Goal: Information Seeking & Learning: Find specific fact

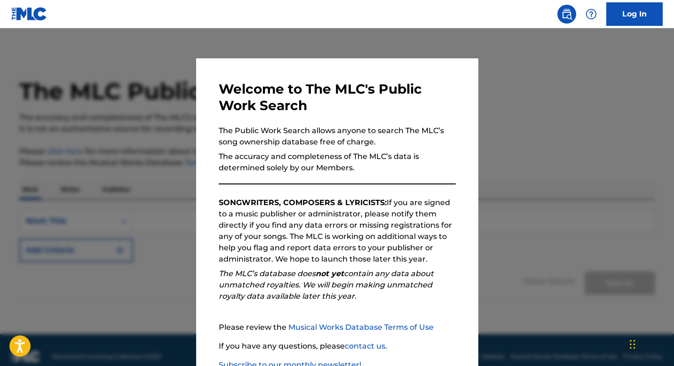
scroll to position [64, 0]
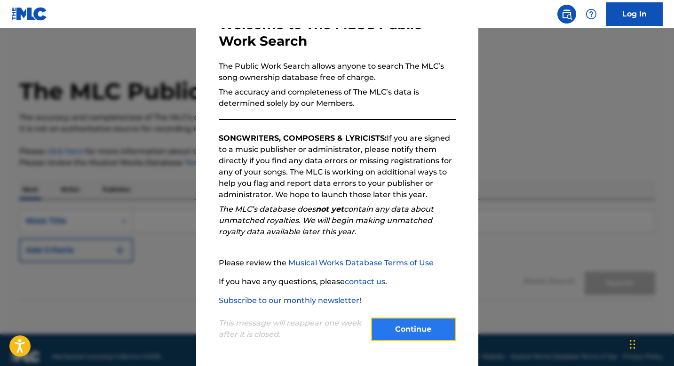
click at [426, 336] on button "Continue" at bounding box center [413, 330] width 85 height 24
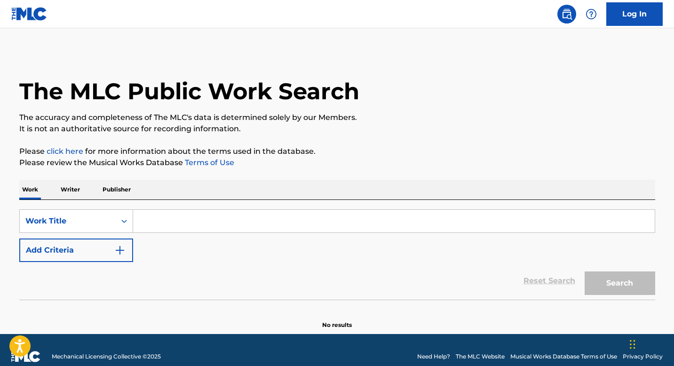
click at [198, 220] on input "Search Form" at bounding box center [394, 221] width 522 height 23
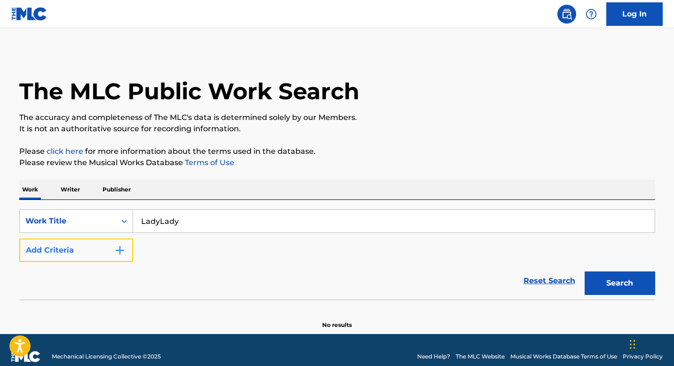
click at [91, 257] on button "Add Criteria" at bounding box center [76, 251] width 114 height 24
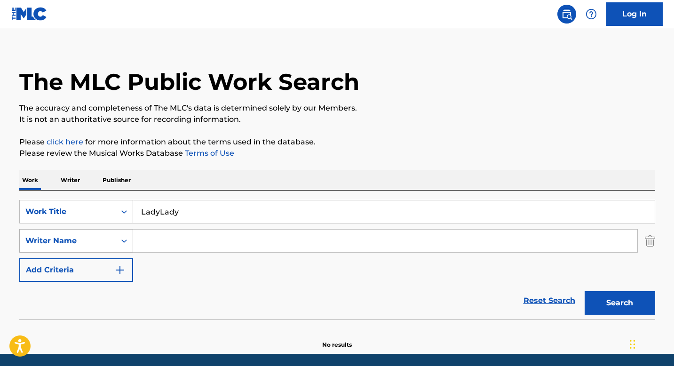
click at [87, 253] on div "Writer Name" at bounding box center [76, 241] width 114 height 24
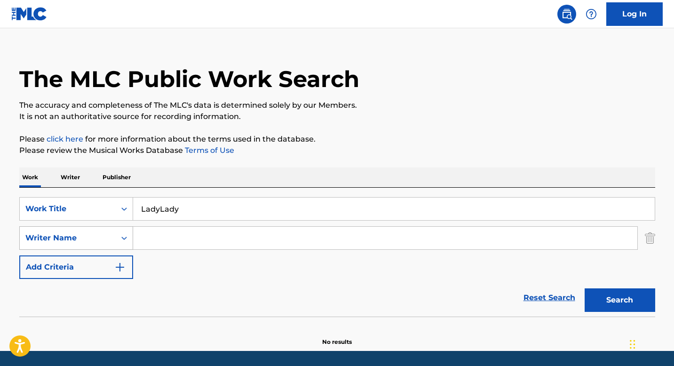
scroll to position [14, 0]
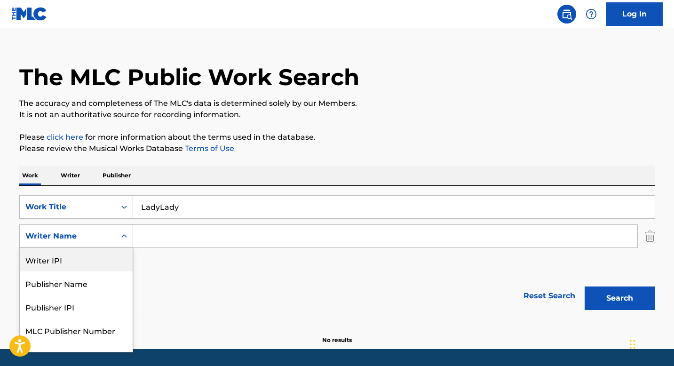
click at [90, 261] on div "Writer IPI" at bounding box center [76, 260] width 113 height 24
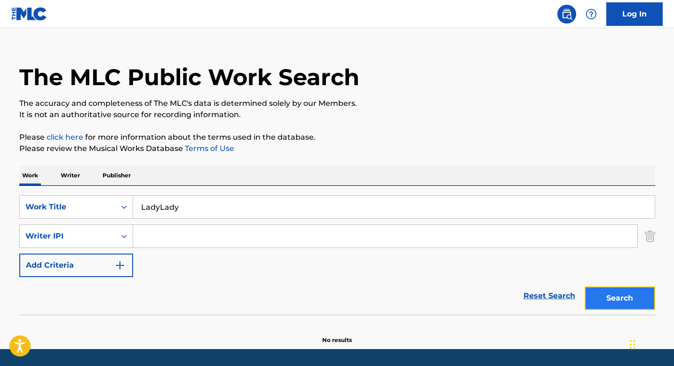
click at [603, 303] on button "Search" at bounding box center [620, 299] width 71 height 24
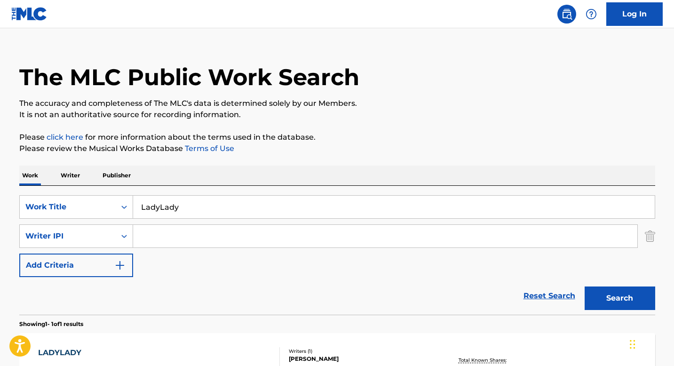
click at [159, 208] on input "LadyLady" at bounding box center [394, 207] width 522 height 23
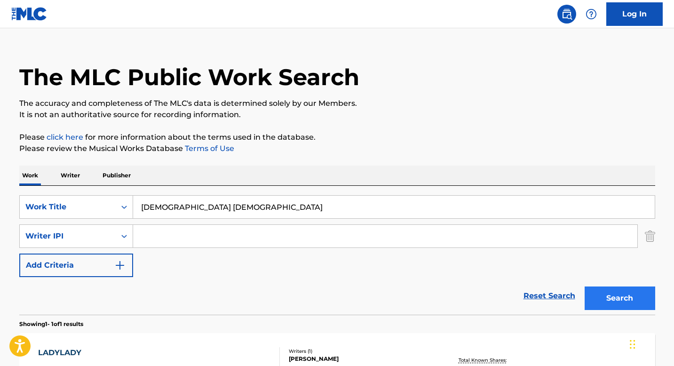
type input "Lady Lady"
click at [599, 291] on button "Search" at bounding box center [620, 299] width 71 height 24
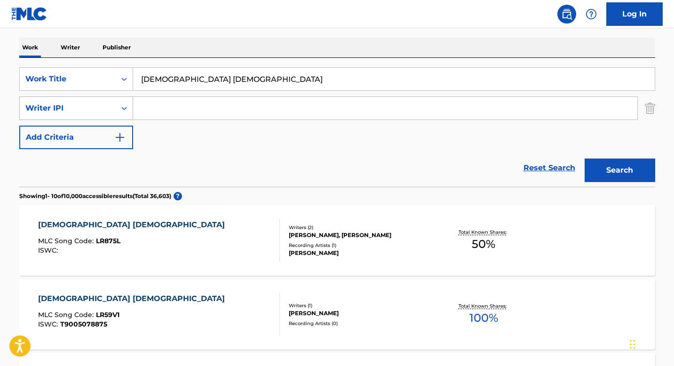
scroll to position [140, 0]
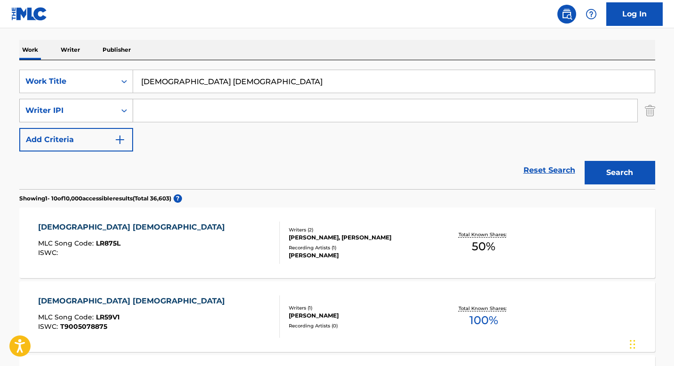
click at [68, 113] on div "Writer IPI" at bounding box center [67, 110] width 85 height 11
click at [79, 108] on div "Writer IPI" at bounding box center [67, 110] width 85 height 11
click at [107, 112] on div "Writer IPI" at bounding box center [67, 110] width 85 height 11
click at [101, 116] on div "Writer IPI" at bounding box center [68, 111] width 96 height 18
click at [101, 116] on div "Writer IPI" at bounding box center [67, 110] width 85 height 11
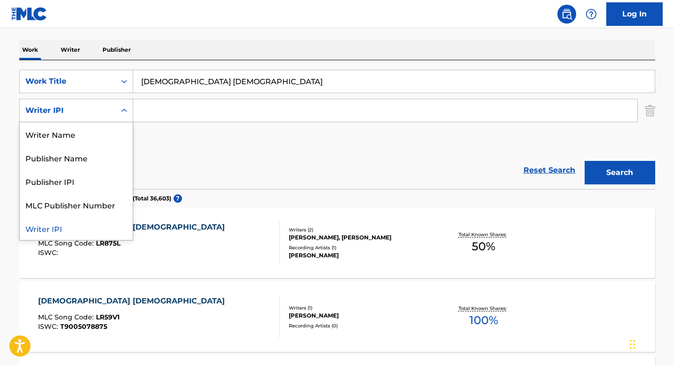
click at [100, 116] on div "Writer IPI" at bounding box center [67, 110] width 85 height 11
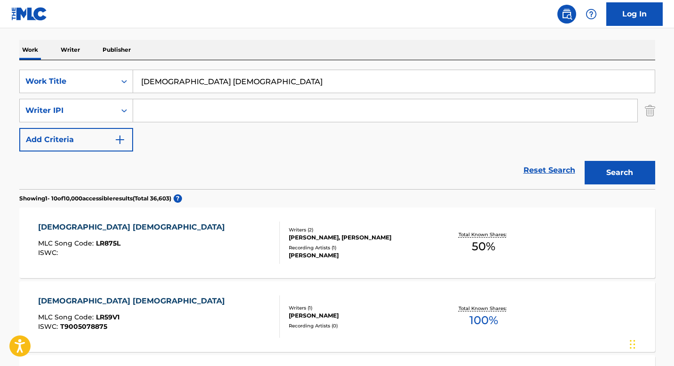
click at [160, 113] on input "Search Form" at bounding box center [385, 110] width 505 height 23
paste input "362192861"
type input "362192861"
click at [585, 161] on button "Search" at bounding box center [620, 173] width 71 height 24
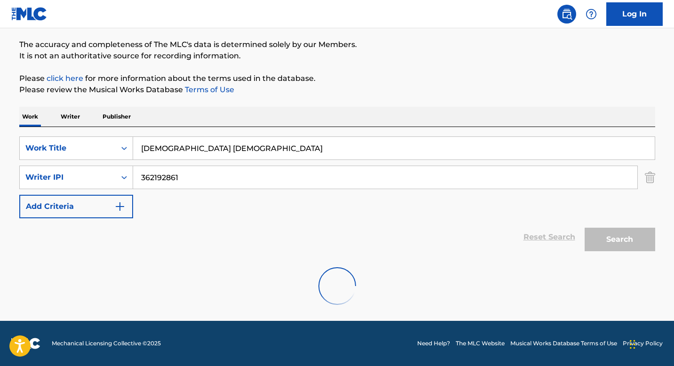
scroll to position [42, 0]
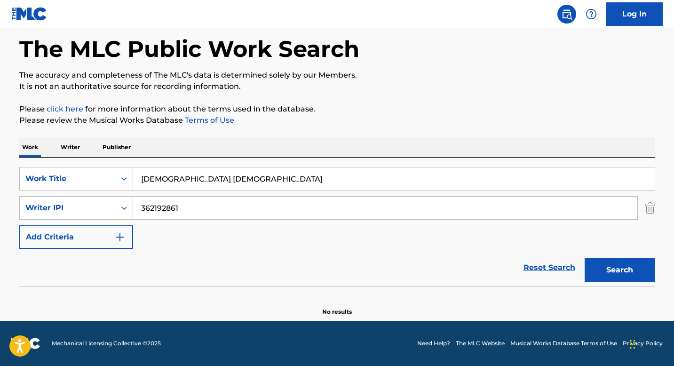
drag, startPoint x: 290, startPoint y: 199, endPoint x: 257, endPoint y: 209, distance: 34.5
click at [257, 209] on input "362192861" at bounding box center [385, 208] width 505 height 23
click at [110, 193] on div "SearchWithCriteriad33b507c-e05e-4c0d-8295-bfe3677a4726 Work Title Lady Lady Sea…" at bounding box center [337, 208] width 636 height 82
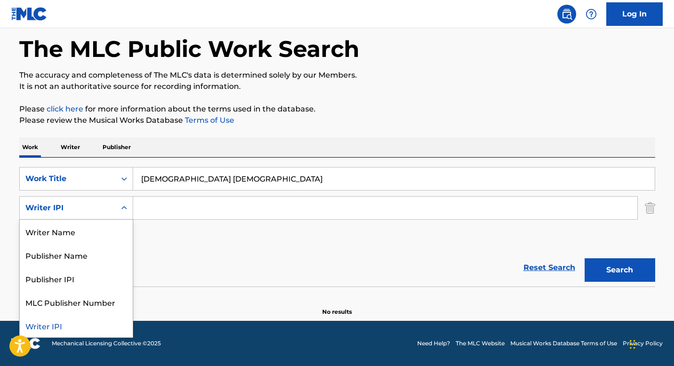
click at [110, 204] on div "Writer IPI" at bounding box center [68, 208] width 96 height 18
click at [95, 234] on div "Writer Name" at bounding box center [76, 232] width 113 height 24
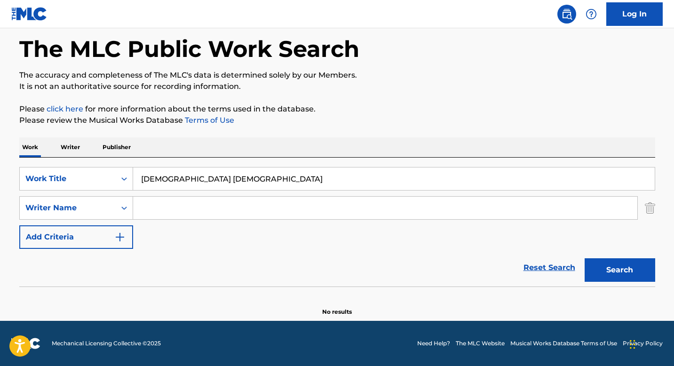
click at [171, 211] on input "Search Form" at bounding box center [385, 208] width 505 height 23
type input "D"
type input "Leon Michels"
click at [585, 258] on button "Search" at bounding box center [620, 270] width 71 height 24
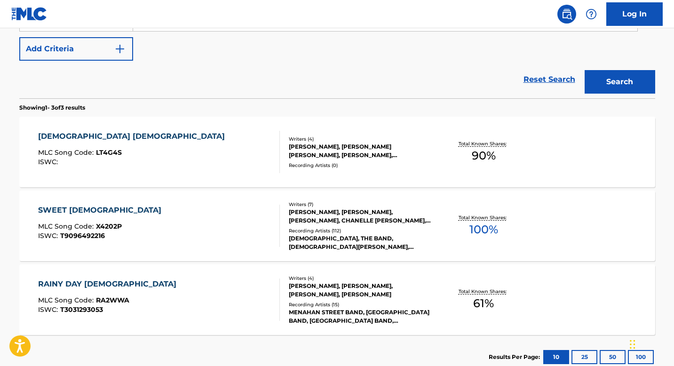
scroll to position [233, 0]
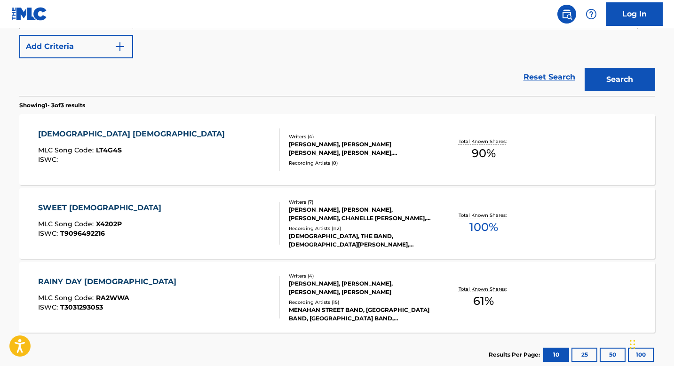
click at [108, 136] on div "LADY LADY" at bounding box center [134, 133] width 192 height 11
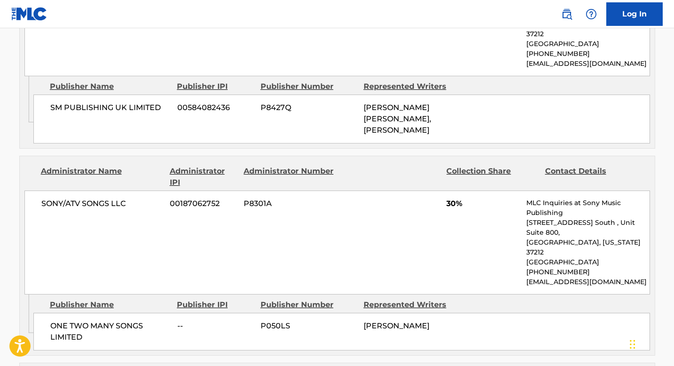
scroll to position [599, 0]
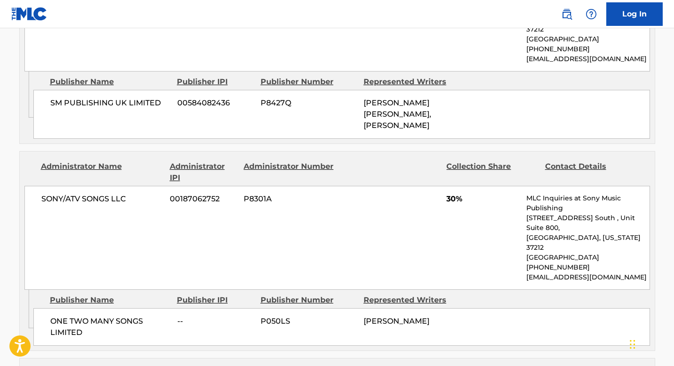
click at [354, 186] on div "SONY/ATV SONGS LLC 00187062752 P8301A 30% MLC Inquiries at Sony Music Publishin…" at bounding box center [337, 238] width 626 height 104
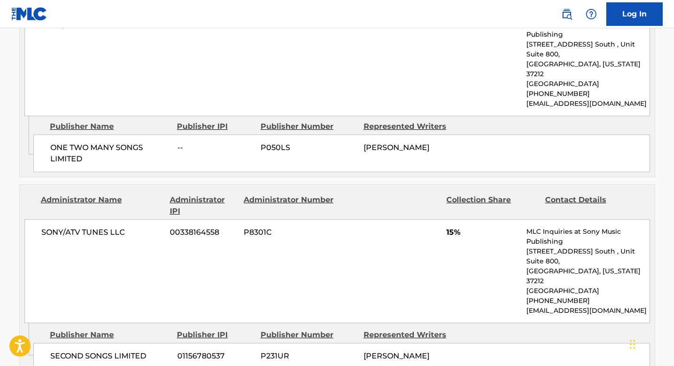
scroll to position [775, 0]
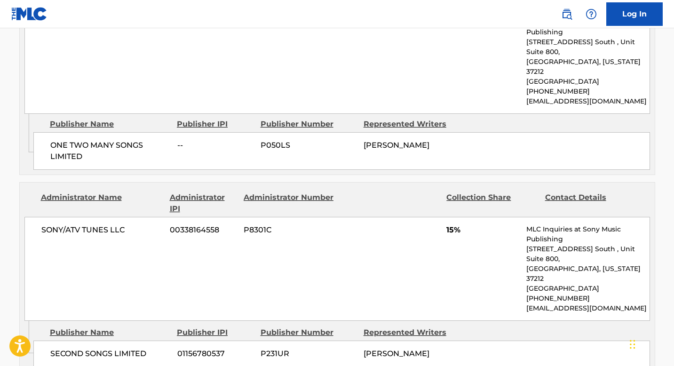
click at [118, 348] on span "SECOND SONGS LIMITED" at bounding box center [110, 353] width 120 height 11
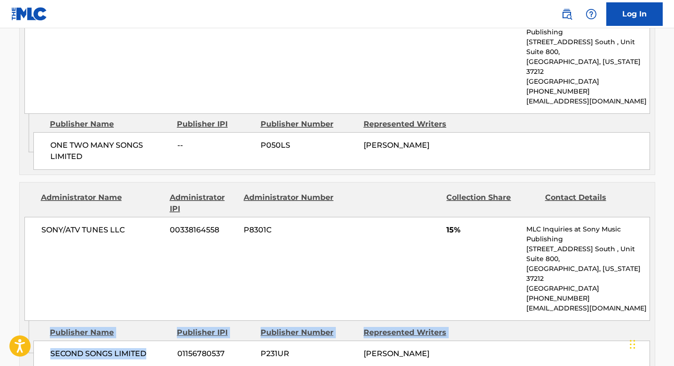
drag, startPoint x: 148, startPoint y: 265, endPoint x: 32, endPoint y: 266, distance: 116.3
click at [32, 321] on div "Admin Original Publisher Connecting Line Publisher Name Publisher IPI Publisher…" at bounding box center [337, 347] width 635 height 52
click at [61, 348] on span "SECOND SONGS LIMITED" at bounding box center [110, 353] width 120 height 11
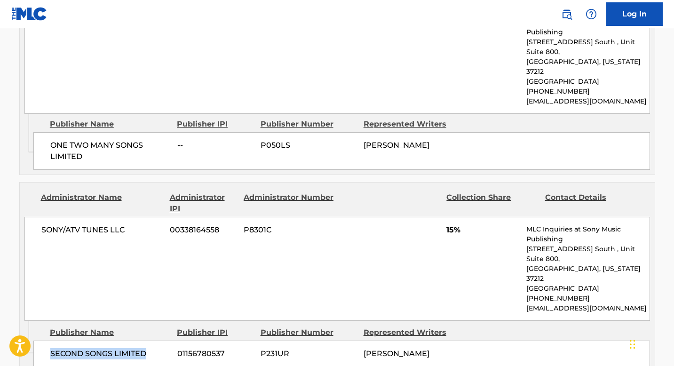
drag, startPoint x: 50, startPoint y: 266, endPoint x: 161, endPoint y: 264, distance: 110.2
click at [161, 348] on span "SECOND SONGS LIMITED" at bounding box center [110, 353] width 120 height 11
copy span "SECOND SONGS LIMITED"
click at [290, 217] on div "SONY/ATV TUNES LLC 00338164558 P8301C 15% MLC Inquiries at Sony Music Publishin…" at bounding box center [337, 269] width 626 height 104
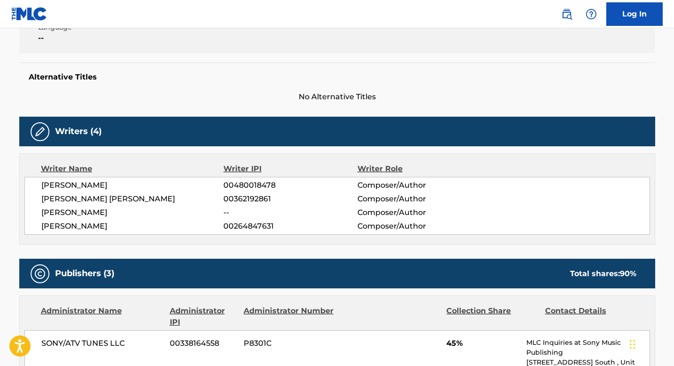
scroll to position [0, 0]
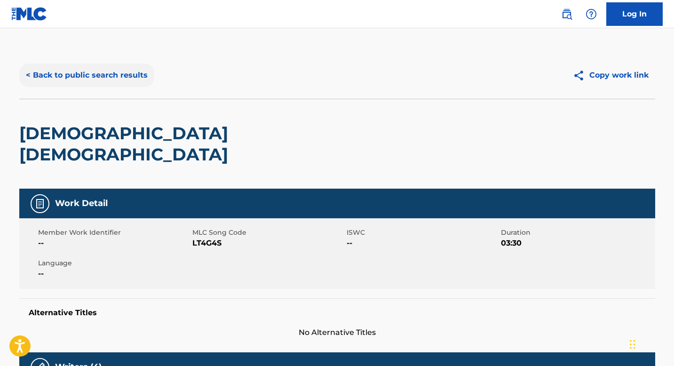
click at [120, 72] on button "< Back to public search results" at bounding box center [86, 76] width 135 height 24
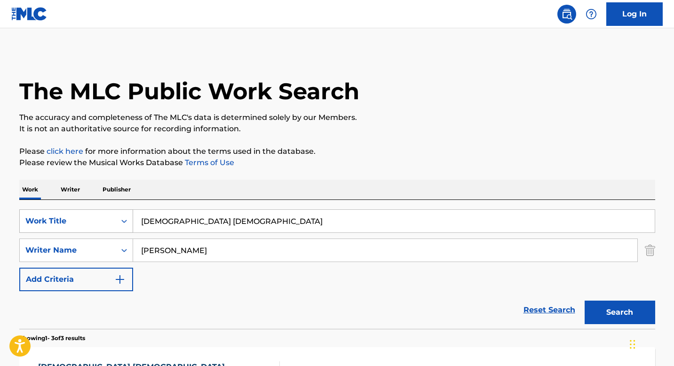
drag, startPoint x: 209, startPoint y: 224, endPoint x: 86, endPoint y: 222, distance: 122.9
click at [86, 222] on div "SearchWithCriteriad33b507c-e05e-4c0d-8295-bfe3677a4726 Work Title Lady Lady" at bounding box center [337, 221] width 636 height 24
type input "Close Up"
drag, startPoint x: 221, startPoint y: 252, endPoint x: 128, endPoint y: 252, distance: 92.3
click at [128, 252] on div "SearchWithCriteria9838f9cb-b6b6-441c-a172-88a30688cea0 Writer Name Leon Michels" at bounding box center [337, 251] width 636 height 24
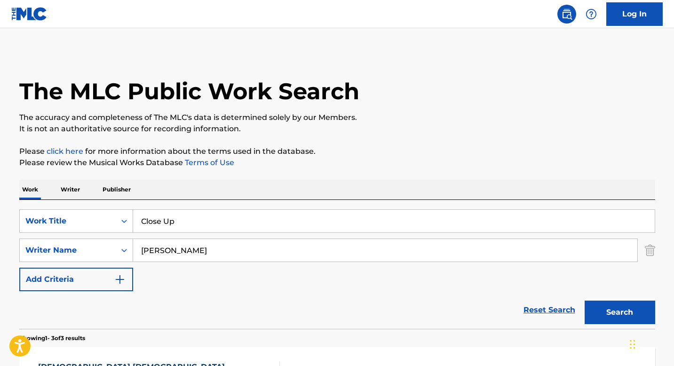
type input "[PERSON_NAME]"
click at [585, 301] on button "Search" at bounding box center [620, 313] width 71 height 24
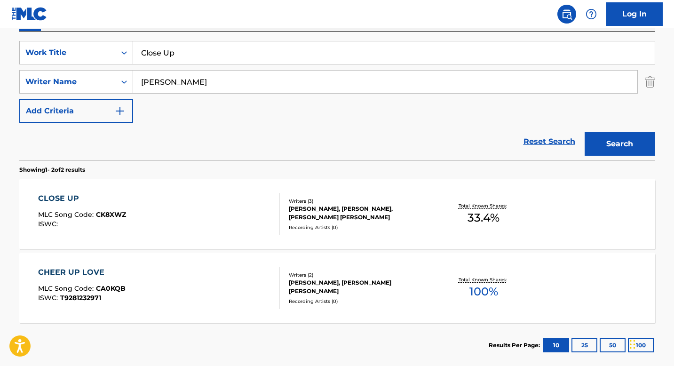
scroll to position [172, 0]
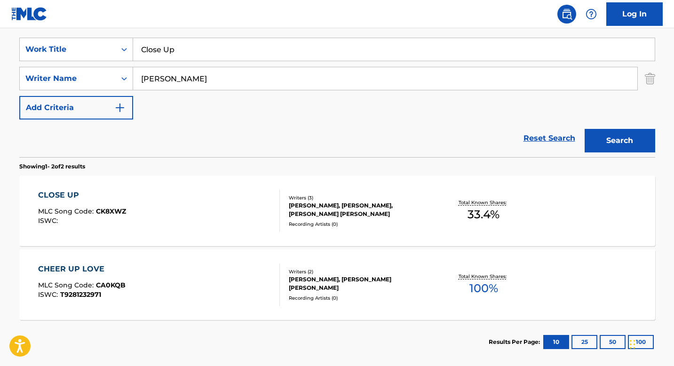
click at [193, 212] on div "CLOSE UP MLC Song Code : CK8XWZ ISWC :" at bounding box center [159, 211] width 242 height 42
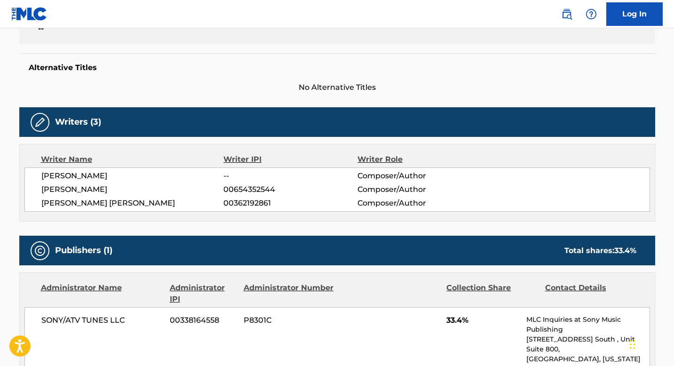
scroll to position [434, 0]
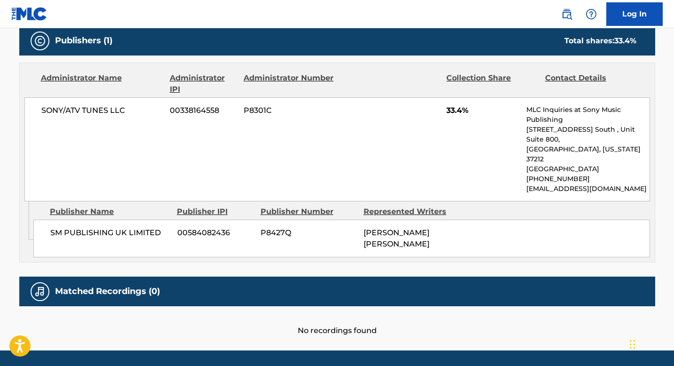
click at [101, 286] on h5 "Matched Recordings (0)" at bounding box center [107, 291] width 105 height 11
click at [44, 286] on img at bounding box center [39, 291] width 11 height 11
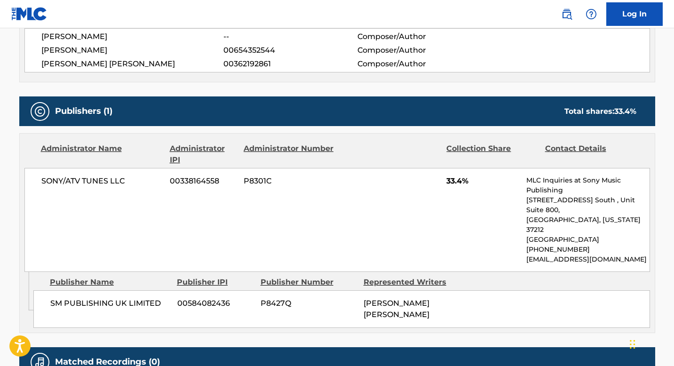
scroll to position [0, 0]
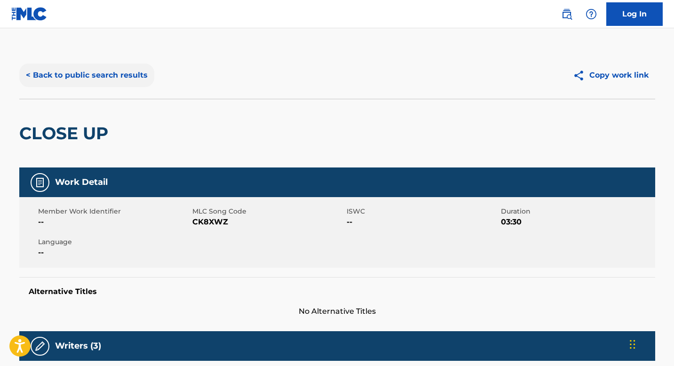
click at [130, 77] on button "< Back to public search results" at bounding box center [86, 76] width 135 height 24
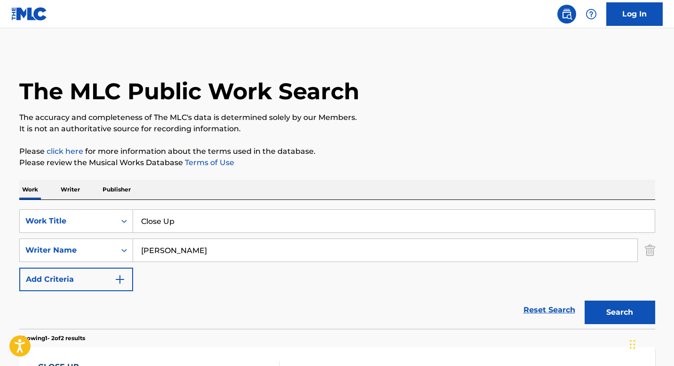
scroll to position [166, 0]
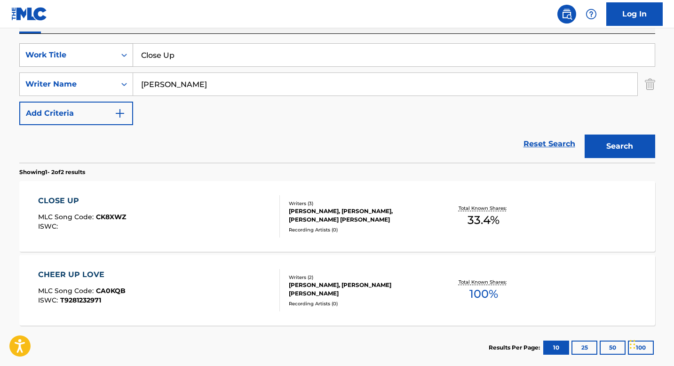
drag, startPoint x: 208, startPoint y: 52, endPoint x: 99, endPoint y: 52, distance: 108.7
click at [99, 52] on div "SearchWithCriteriad33b507c-e05e-4c0d-8295-bfe3677a4726 Work Title Close Up" at bounding box center [337, 55] width 636 height 24
type input "So Easy (To Fall In Love)"
click at [585, 135] on button "Search" at bounding box center [620, 147] width 71 height 24
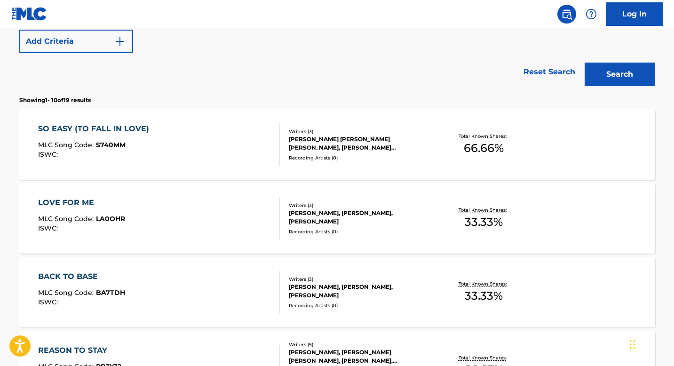
scroll to position [241, 0]
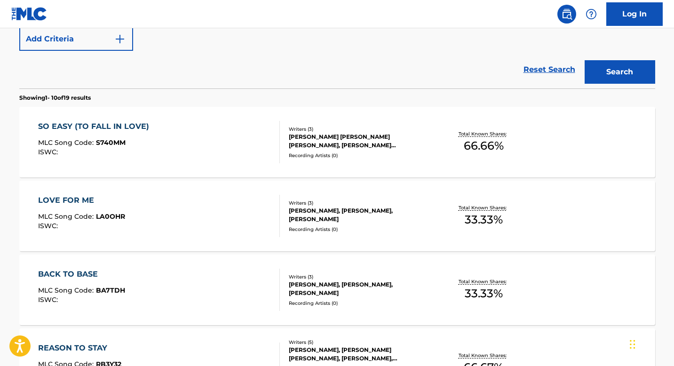
click at [233, 140] on div "SO EASY (TO FALL IN LOVE) MLC Song Code : S740MM ISWC :" at bounding box center [159, 142] width 242 height 42
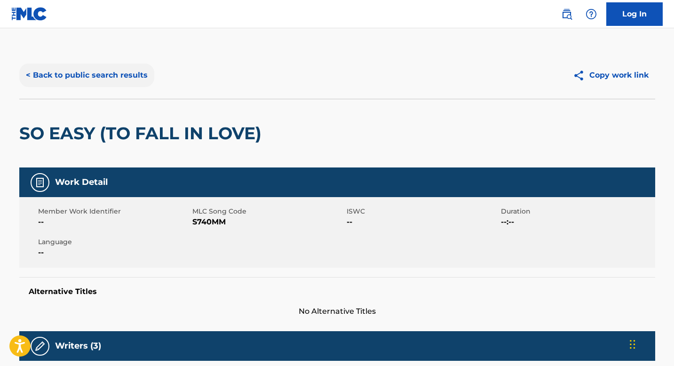
click at [72, 68] on button "< Back to public search results" at bounding box center [86, 76] width 135 height 24
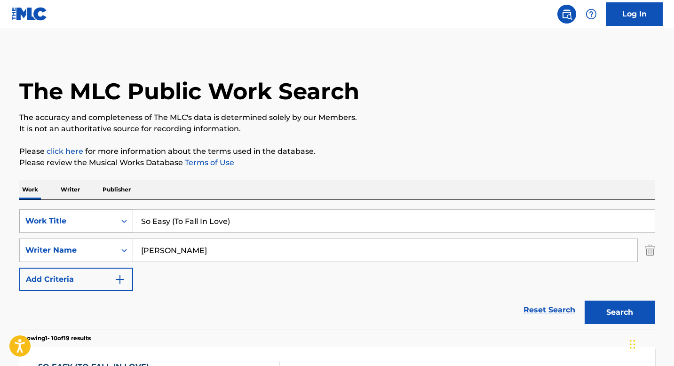
drag, startPoint x: 249, startPoint y: 222, endPoint x: 109, endPoint y: 218, distance: 140.3
click at [109, 218] on div "SearchWithCriteriad33b507c-e05e-4c0d-8295-bfe3677a4726 Work Title So Easy (To F…" at bounding box center [337, 221] width 636 height 24
type input "Nice To Each Other"
click at [585, 301] on button "Search" at bounding box center [620, 313] width 71 height 24
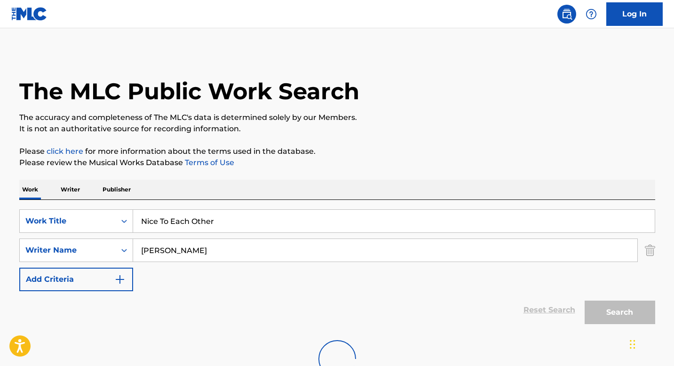
scroll to position [73, 0]
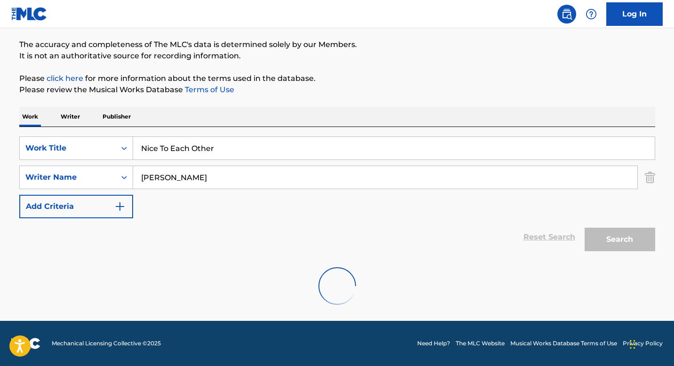
click at [293, 221] on div "Reset Search Search" at bounding box center [337, 237] width 636 height 38
click at [246, 153] on input "Nice To Each Other" at bounding box center [394, 148] width 522 height 23
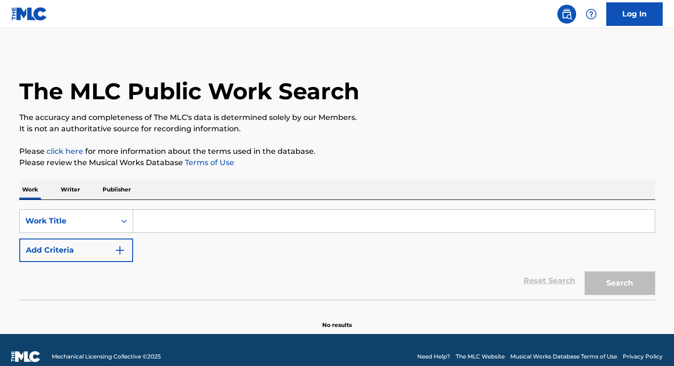
click at [200, 229] on input "Search Form" at bounding box center [394, 221] width 522 height 23
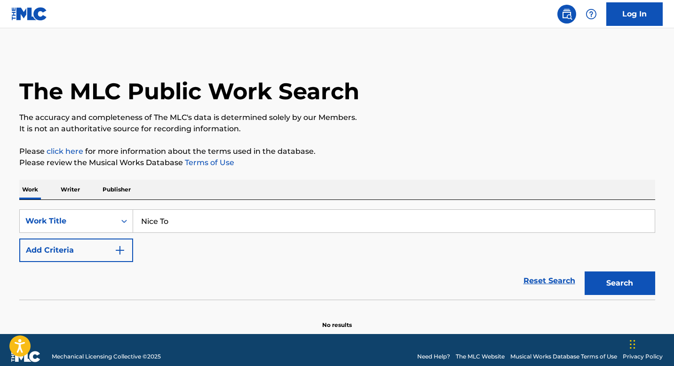
type input "Nice To Each Other"
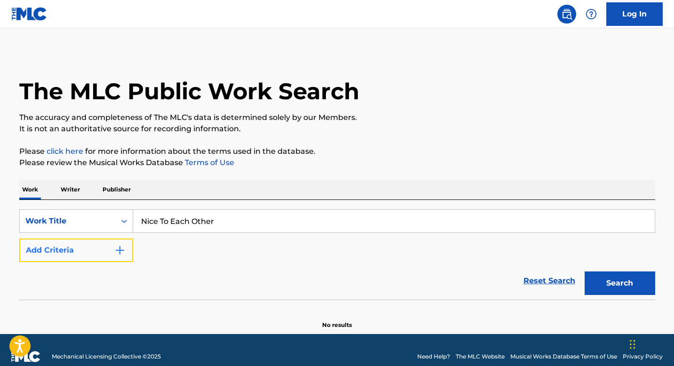
click at [90, 256] on button "Add Criteria" at bounding box center [76, 251] width 114 height 24
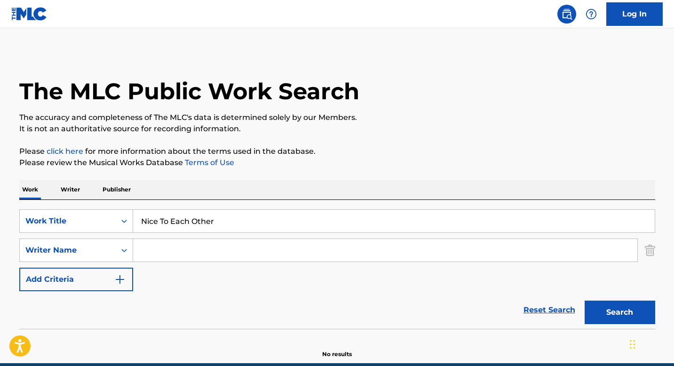
click at [163, 252] on input "Search Form" at bounding box center [385, 250] width 505 height 23
type input "[PERSON_NAME]"
click at [585, 301] on button "Search" at bounding box center [620, 313] width 71 height 24
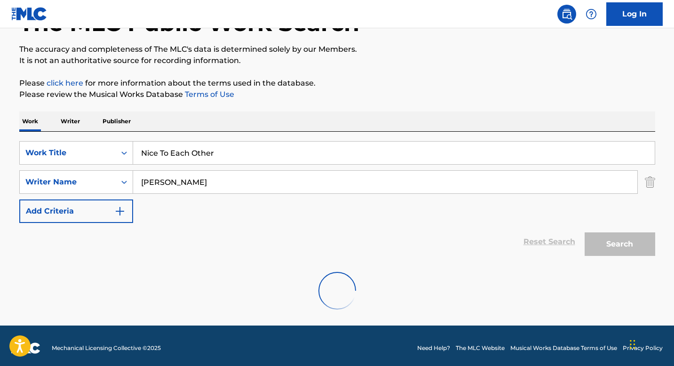
scroll to position [73, 0]
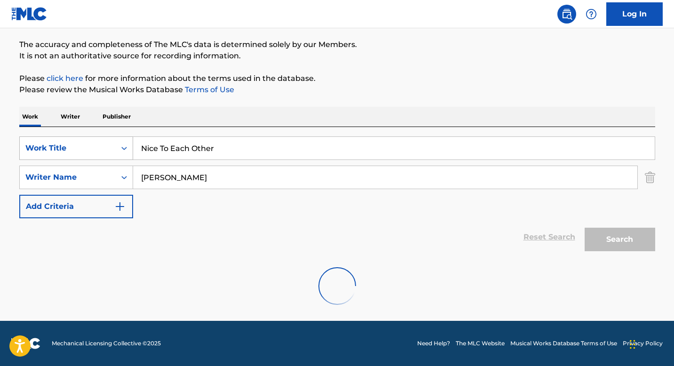
drag, startPoint x: 277, startPoint y: 153, endPoint x: 113, endPoint y: 149, distance: 163.4
click at [113, 149] on div "SearchWithCriteria684ba28a-0375-47e4-938d-3a04442dd4c1 Work Title Nice To Each …" at bounding box center [337, 148] width 636 height 24
type input "Let Alone The One You Love"
click at [653, 171] on img "Search Form" at bounding box center [650, 178] width 10 height 24
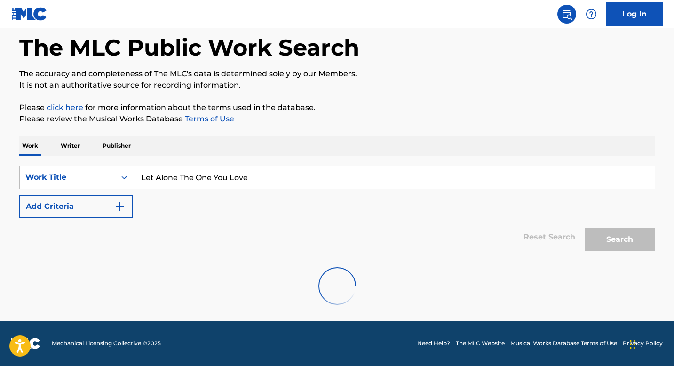
scroll to position [44, 0]
click at [576, 181] on input "Let Alone The One You Love" at bounding box center [394, 177] width 522 height 23
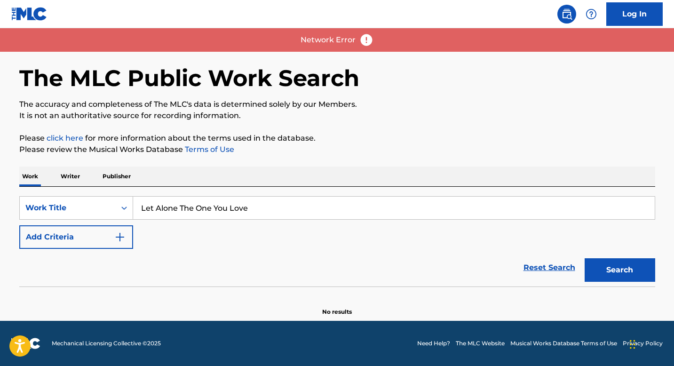
scroll to position [13, 0]
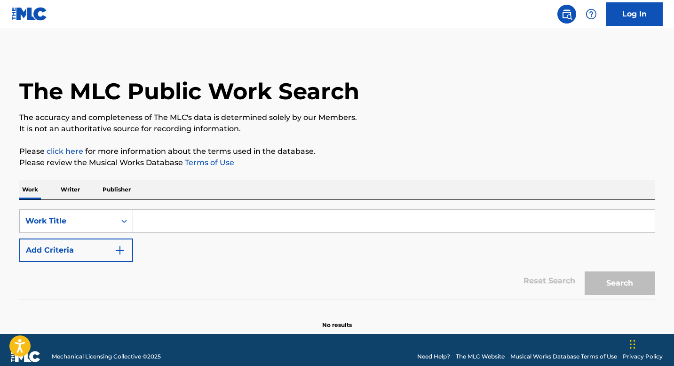
click at [249, 218] on input "Search Form" at bounding box center [394, 221] width 522 height 23
paste input "Let Alone The One You Love"
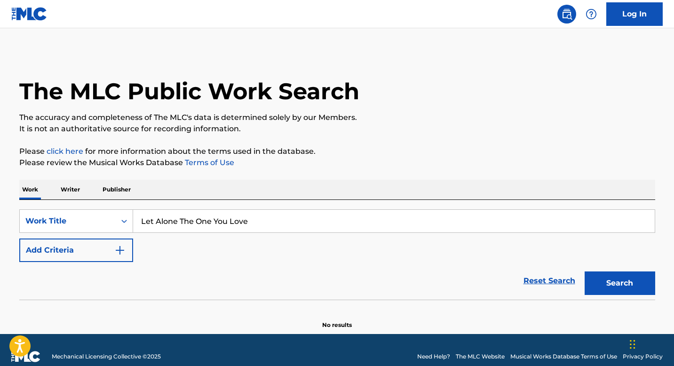
type input "Let Alone The One You Love"
click at [585, 272] on button "Search" at bounding box center [620, 284] width 71 height 24
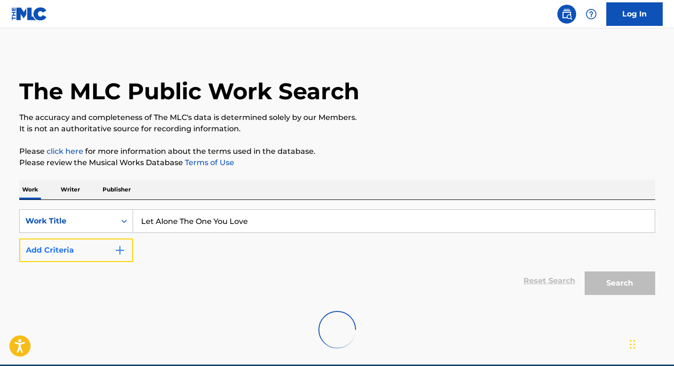
click at [96, 248] on button "Add Criteria" at bounding box center [76, 251] width 114 height 24
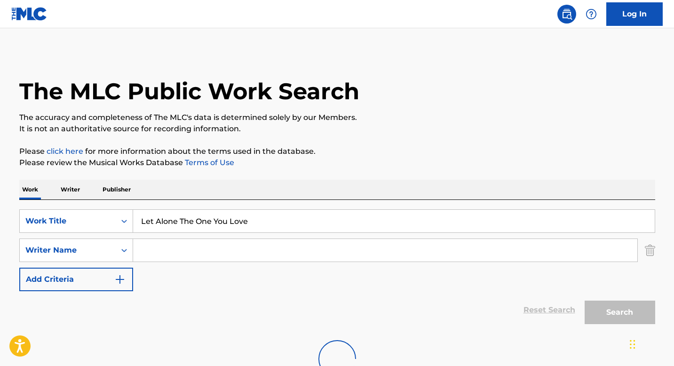
click at [195, 252] on input "Search Form" at bounding box center [385, 250] width 505 height 23
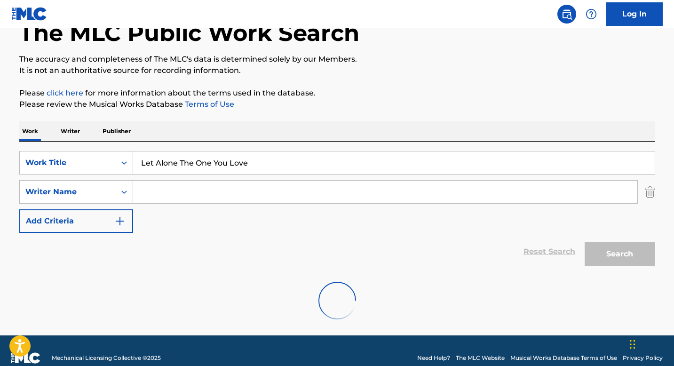
scroll to position [73, 0]
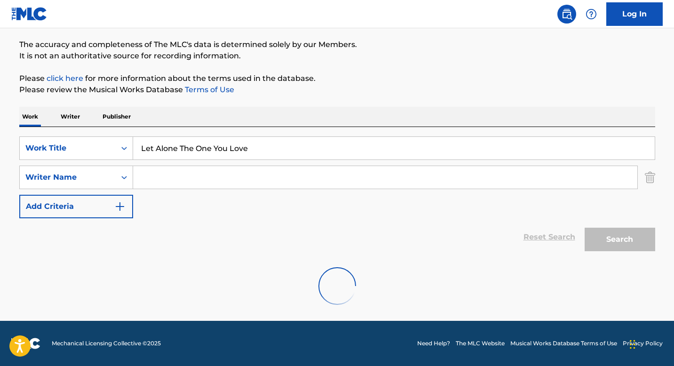
click at [223, 182] on input "Search Form" at bounding box center [385, 177] width 505 height 23
type input "[PERSON_NAME]"
click at [591, 104] on div "The MLC Public Work Search The accuracy and completeness of The MLC's data is d…" at bounding box center [337, 147] width 659 height 337
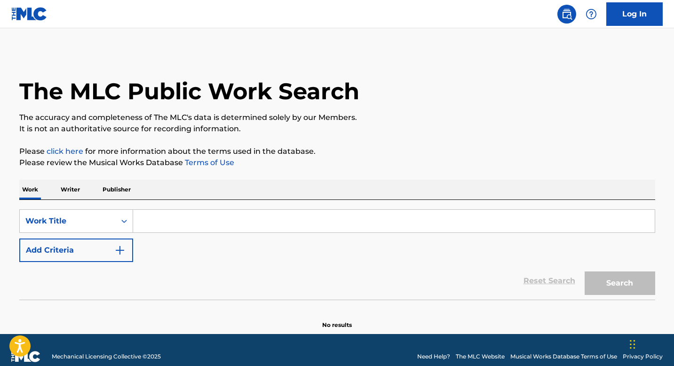
click at [184, 223] on input "Search Form" at bounding box center [394, 221] width 522 height 23
type input "Let Alone The One You Love"
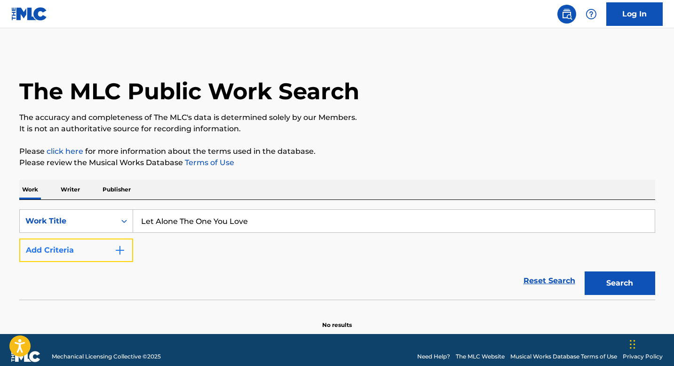
click at [112, 246] on button "Add Criteria" at bounding box center [76, 251] width 114 height 24
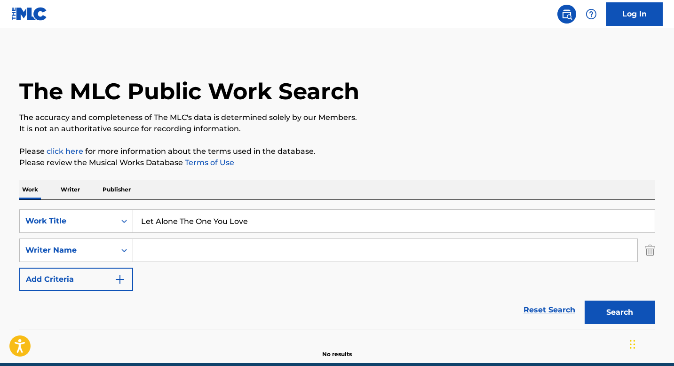
click at [201, 251] on input "Search Form" at bounding box center [385, 250] width 505 height 23
type input "[PERSON_NAME]"
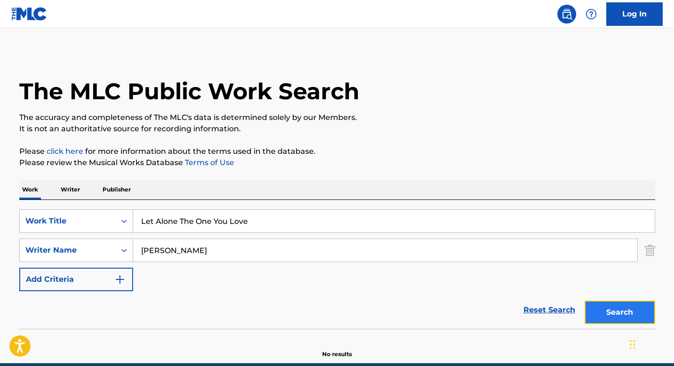
click at [595, 312] on button "Search" at bounding box center [620, 313] width 71 height 24
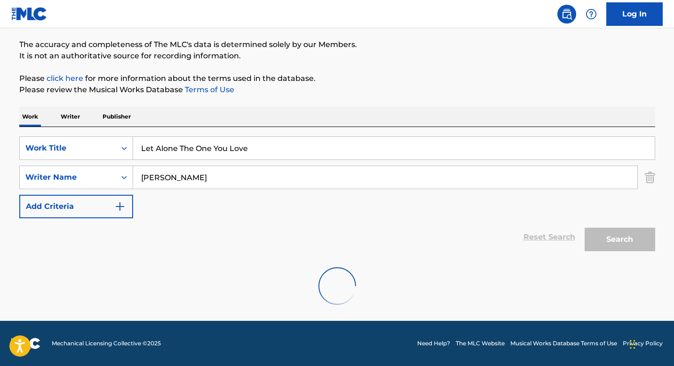
scroll to position [42, 0]
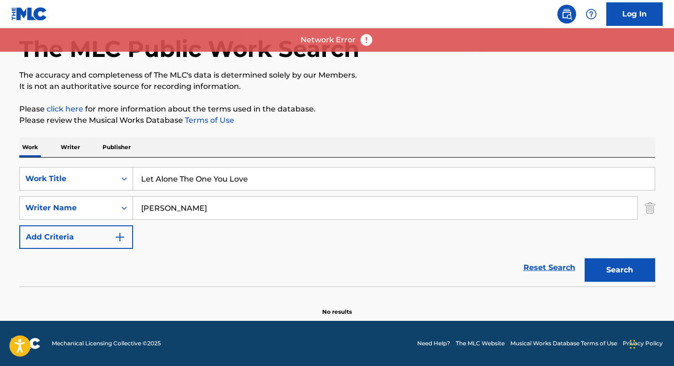
click at [366, 43] on img at bounding box center [367, 40] width 14 height 14
click at [365, 36] on img at bounding box center [367, 40] width 14 height 14
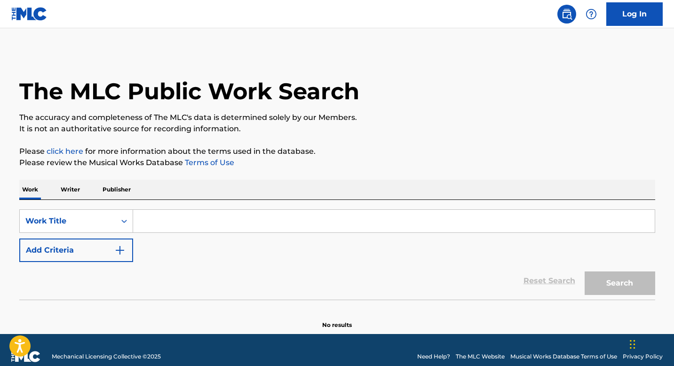
click at [296, 209] on div "Search Form" at bounding box center [394, 221] width 522 height 24
click at [296, 218] on input "Search Form" at bounding box center [394, 221] width 522 height 23
type input "LadyLady"
click at [610, 287] on button "Search" at bounding box center [620, 284] width 71 height 24
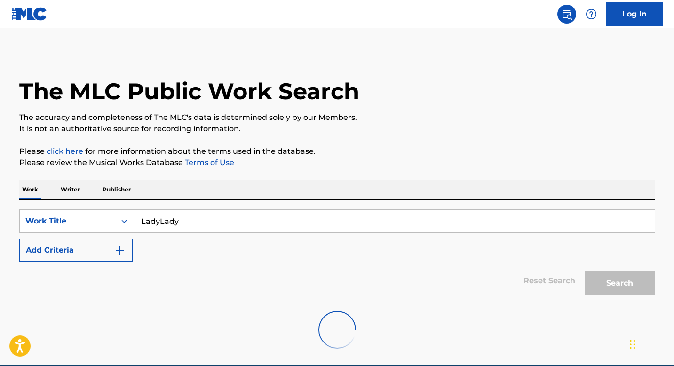
scroll to position [44, 0]
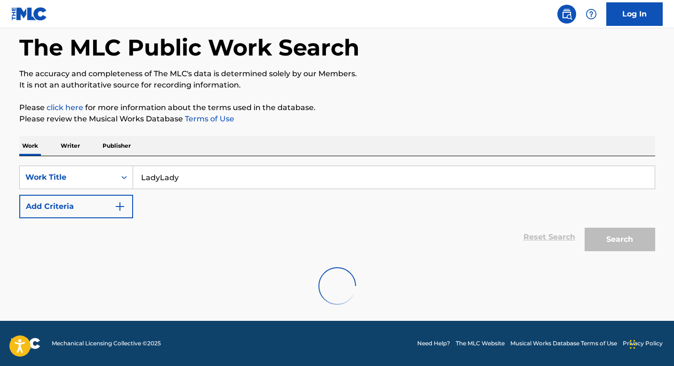
click at [73, 147] on p "Writer" at bounding box center [70, 146] width 25 height 20
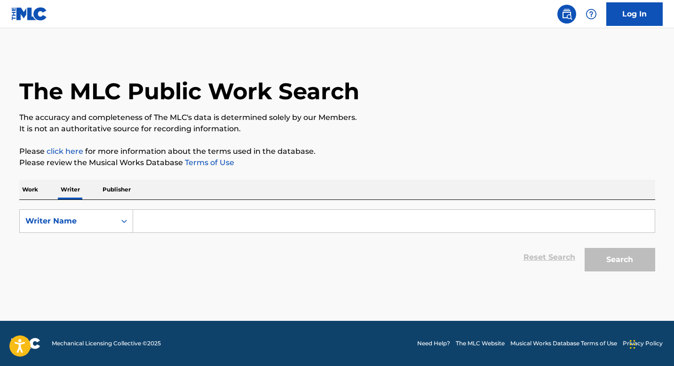
click at [155, 219] on input "Search Form" at bounding box center [394, 221] width 522 height 23
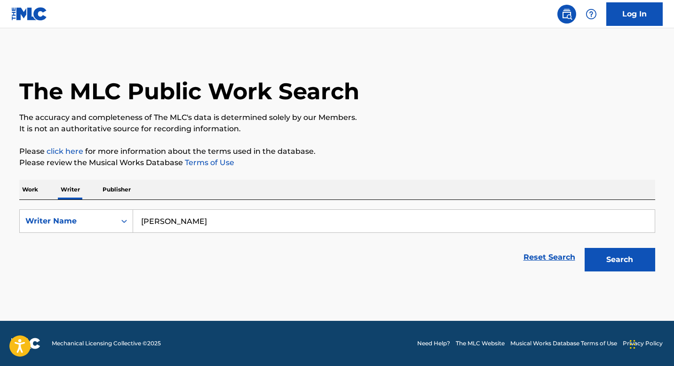
type input "Olivia Dean"
click at [585, 248] on button "Search" at bounding box center [620, 260] width 71 height 24
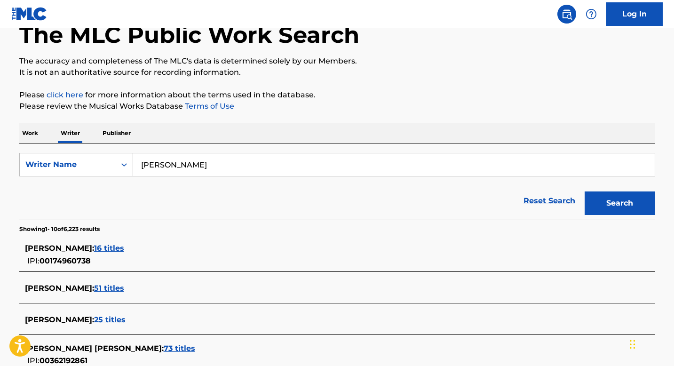
scroll to position [59, 0]
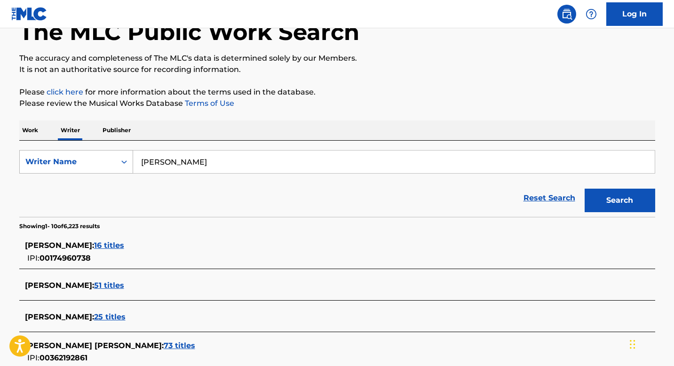
click at [94, 165] on div "Writer Name" at bounding box center [67, 161] width 85 height 11
click at [29, 134] on p "Work" at bounding box center [30, 130] width 22 height 20
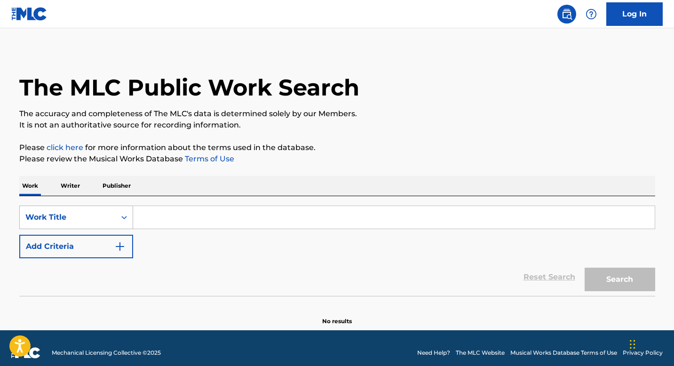
click at [97, 213] on div "Work Title" at bounding box center [68, 218] width 96 height 18
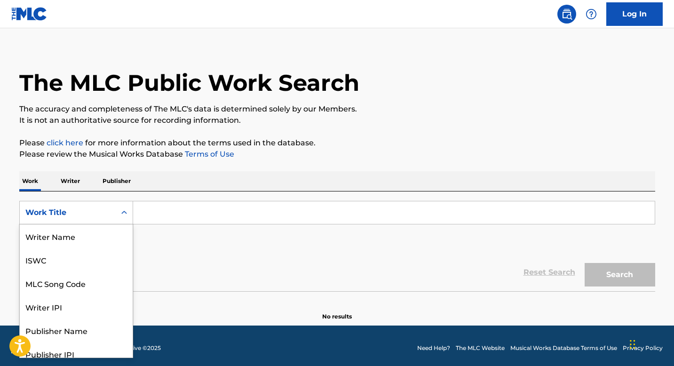
scroll to position [47, 0]
click at [197, 205] on input "Search Form" at bounding box center [394, 212] width 522 height 23
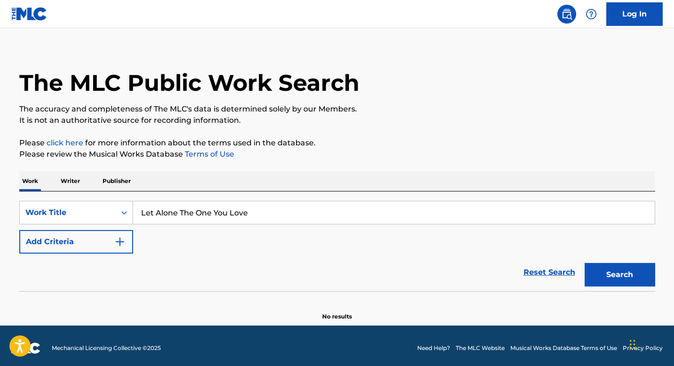
type input "Let Alone The One You Love"
click at [585, 263] on button "Search" at bounding box center [620, 275] width 71 height 24
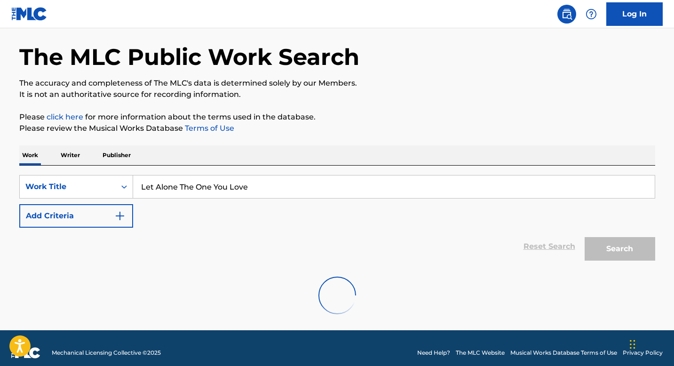
scroll to position [44, 0]
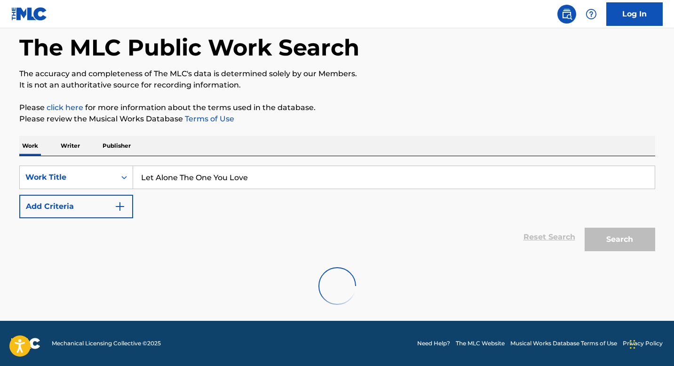
click at [72, 148] on p "Writer" at bounding box center [70, 146] width 25 height 20
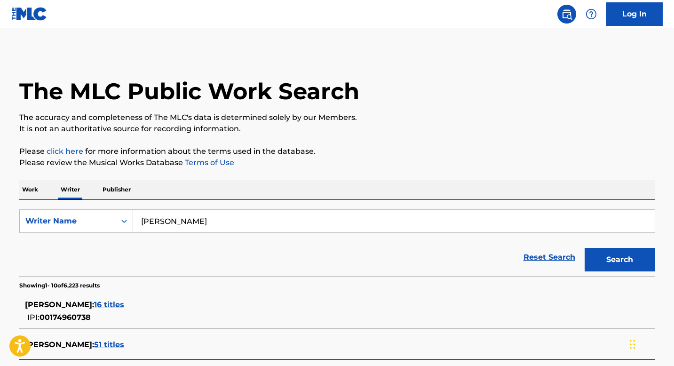
click at [201, 230] on input "Olivia Dean" at bounding box center [394, 221] width 522 height 23
click at [140, 221] on input "Olivia Dean" at bounding box center [394, 221] width 522 height 23
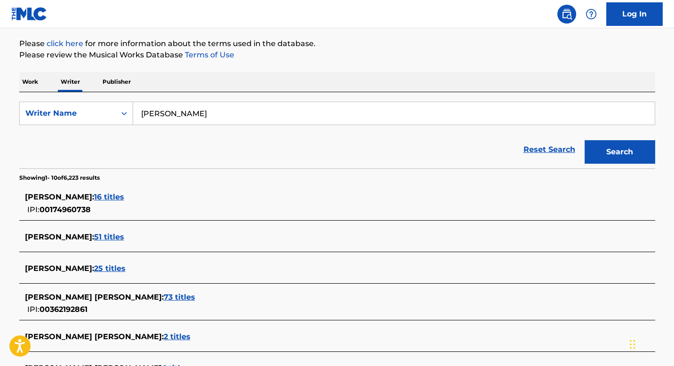
scroll to position [121, 0]
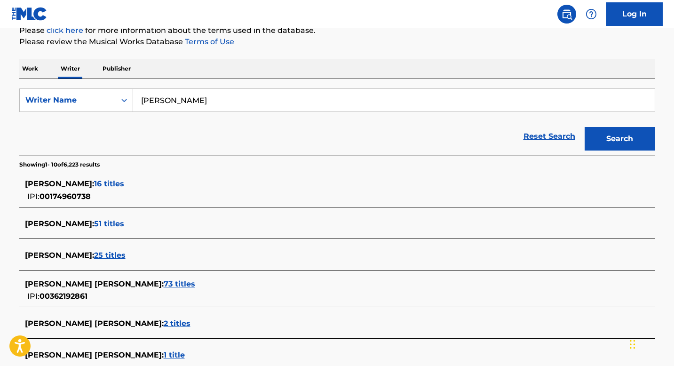
click at [164, 284] on span "73 titles" at bounding box center [180, 284] width 32 height 9
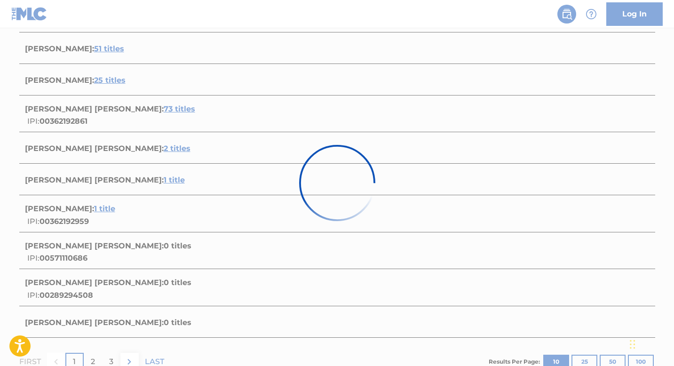
scroll to position [366, 0]
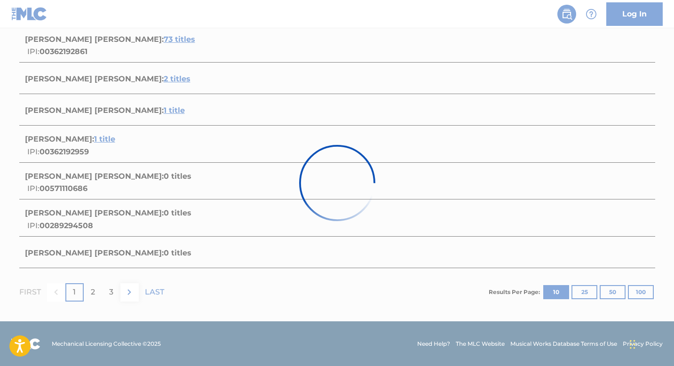
click at [249, 152] on div at bounding box center [337, 183] width 674 height 366
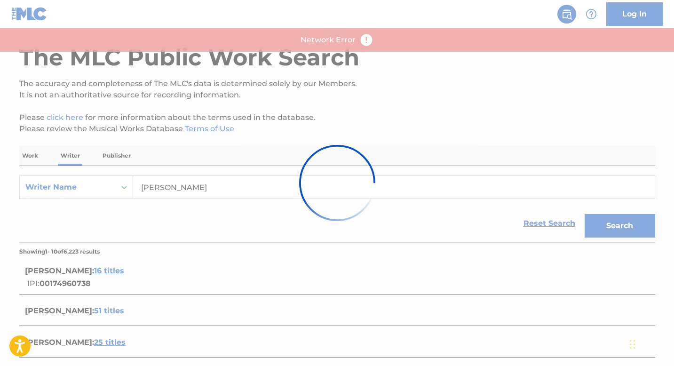
scroll to position [0, 0]
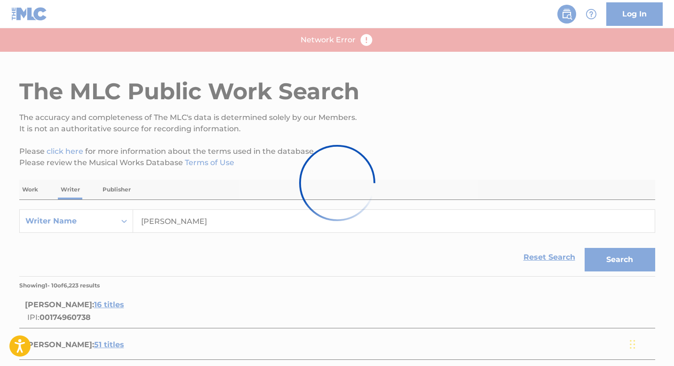
click at [566, 13] on div at bounding box center [337, 183] width 674 height 366
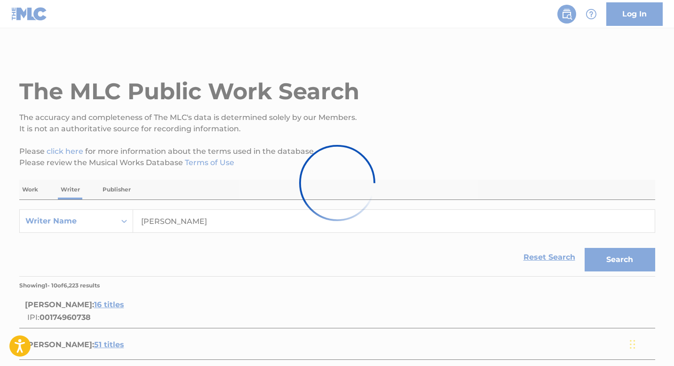
click at [220, 79] on div at bounding box center [337, 183] width 674 height 366
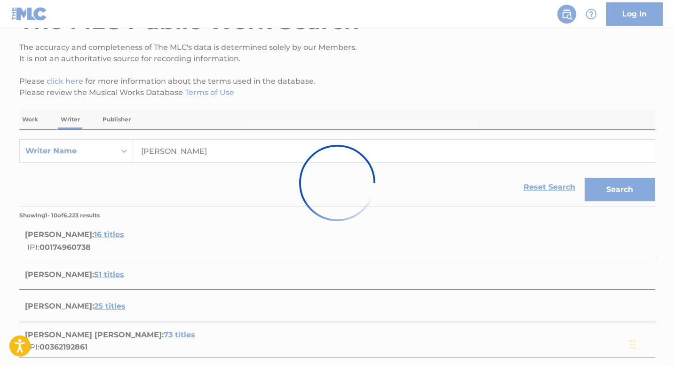
scroll to position [76, 0]
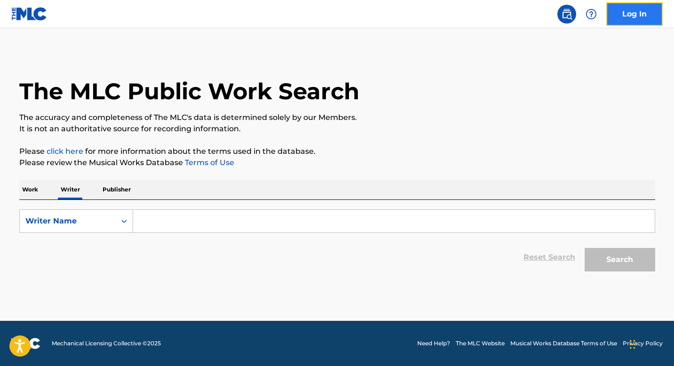
click at [620, 12] on link "Log In" at bounding box center [635, 14] width 56 height 24
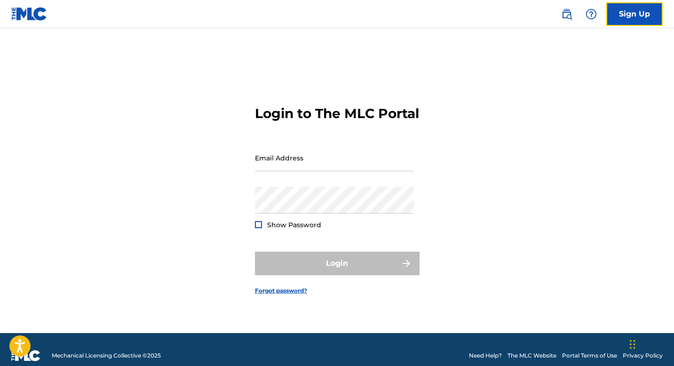
scroll to position [12, 0]
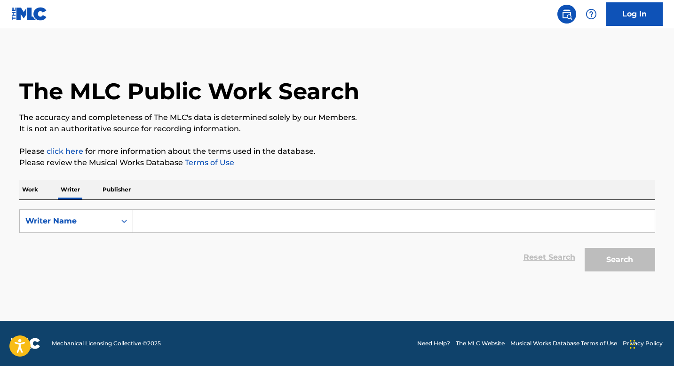
click at [32, 189] on p "Work" at bounding box center [30, 190] width 22 height 20
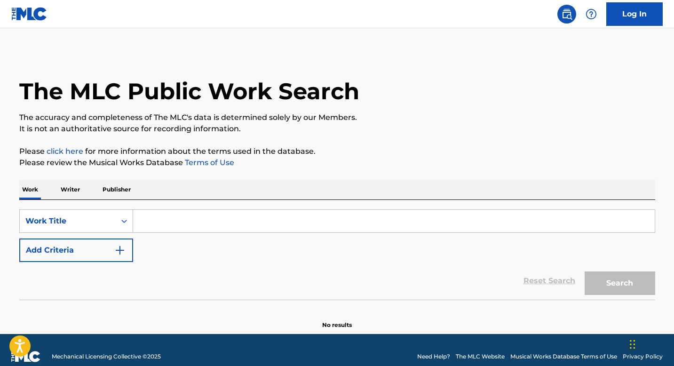
click at [180, 219] on input "Search Form" at bounding box center [394, 221] width 522 height 23
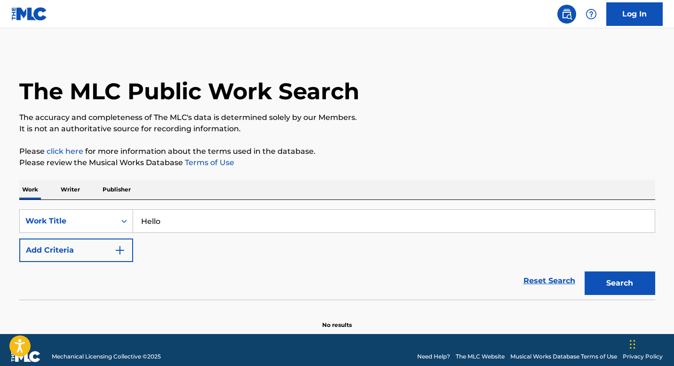
type input "Hello"
click at [585, 272] on button "Search" at bounding box center [620, 284] width 71 height 24
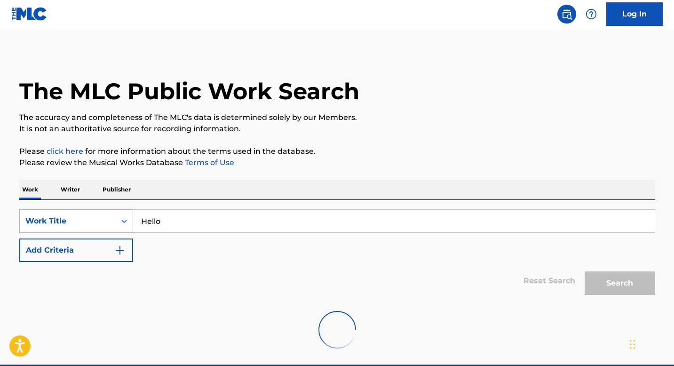
drag, startPoint x: 196, startPoint y: 220, endPoint x: 88, endPoint y: 220, distance: 107.3
click at [88, 220] on div "SearchWithCriteria892fe817-e6cf-4b85-8e01-1bf3200680c4 Work Title Hello" at bounding box center [337, 221] width 636 height 24
click at [65, 187] on p "Writer" at bounding box center [70, 190] width 25 height 20
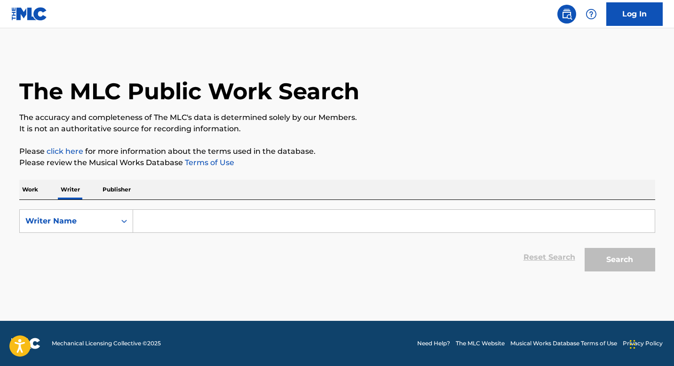
click at [115, 188] on p "Publisher" at bounding box center [117, 190] width 34 height 20
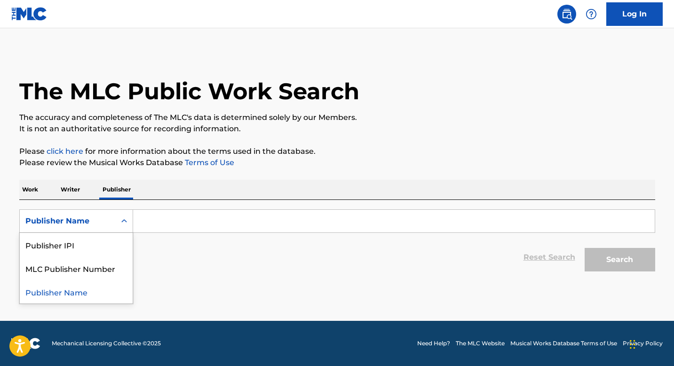
click at [110, 221] on div "Publisher Name" at bounding box center [68, 221] width 96 height 18
click at [64, 192] on p "Writer" at bounding box center [70, 190] width 25 height 20
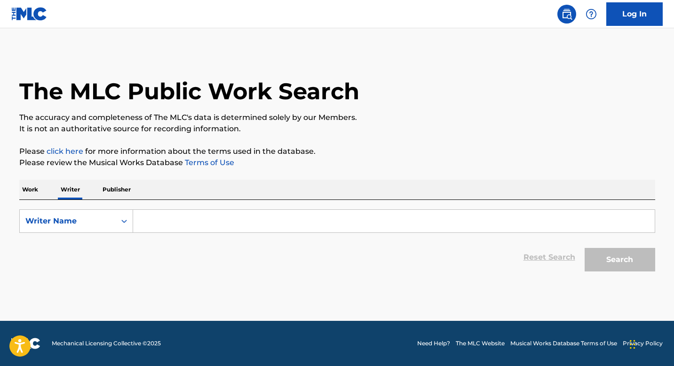
click at [38, 192] on p "Work" at bounding box center [30, 190] width 22 height 20
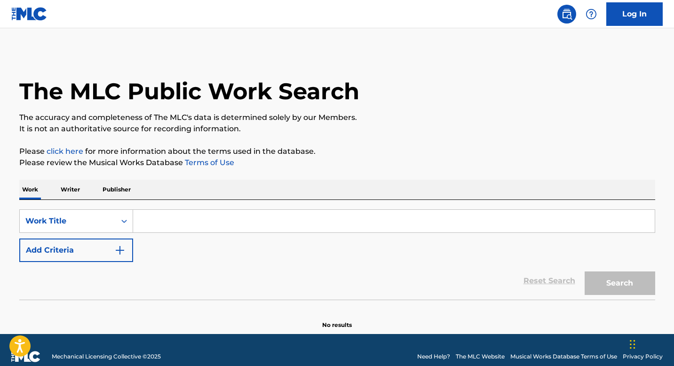
click at [158, 217] on input "Search Form" at bounding box center [394, 221] width 522 height 23
click at [92, 217] on div "Work Title" at bounding box center [67, 221] width 85 height 11
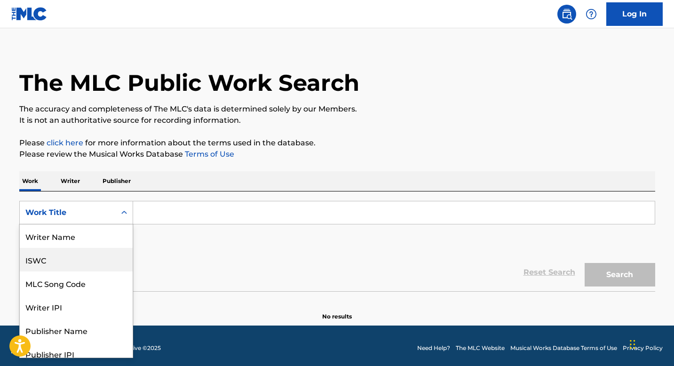
scroll to position [13, 0]
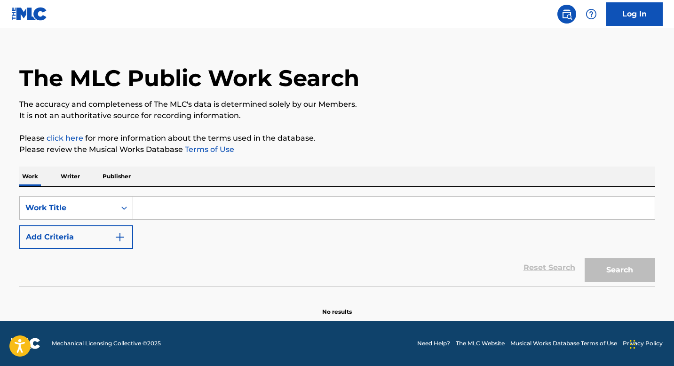
click at [109, 199] on div "Work Title" at bounding box center [76, 208] width 114 height 24
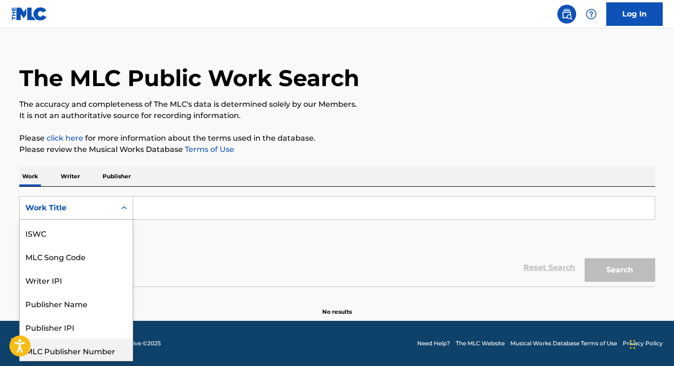
scroll to position [47, 0]
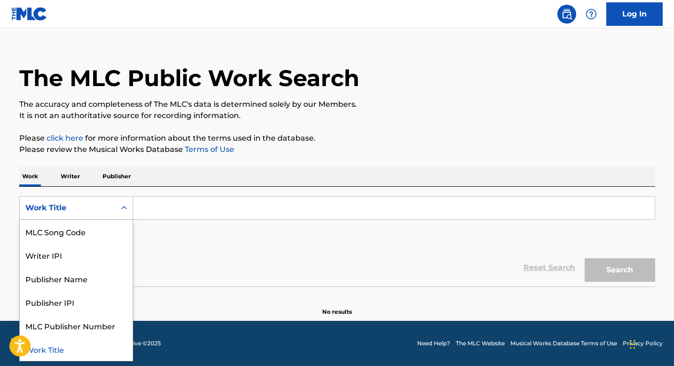
click at [70, 351] on div "Work Title" at bounding box center [76, 349] width 113 height 24
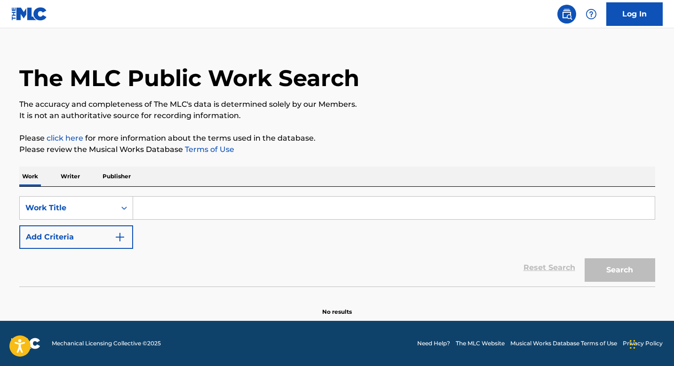
click at [169, 211] on input "Search Form" at bounding box center [394, 208] width 522 height 23
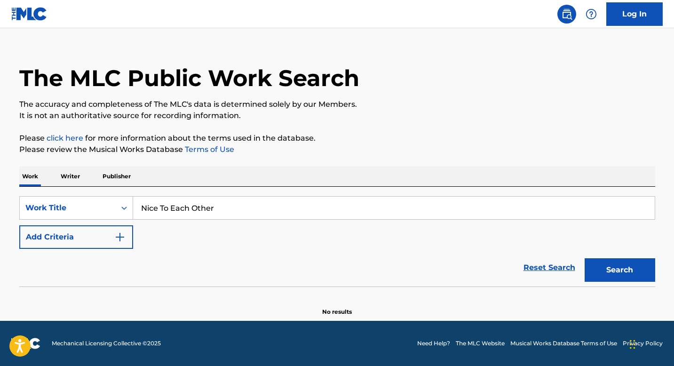
type input "Nice To Each Other"
click at [585, 258] on button "Search" at bounding box center [620, 270] width 71 height 24
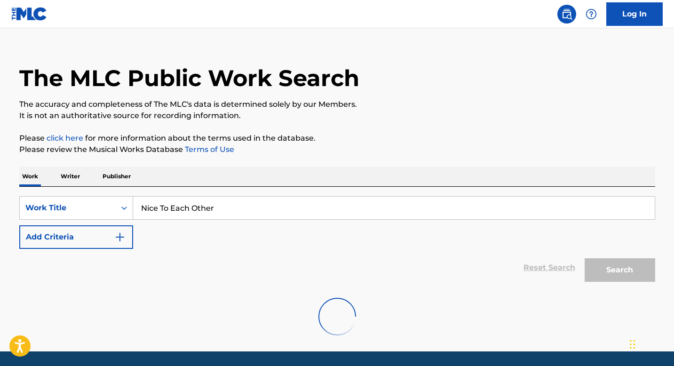
scroll to position [44, 0]
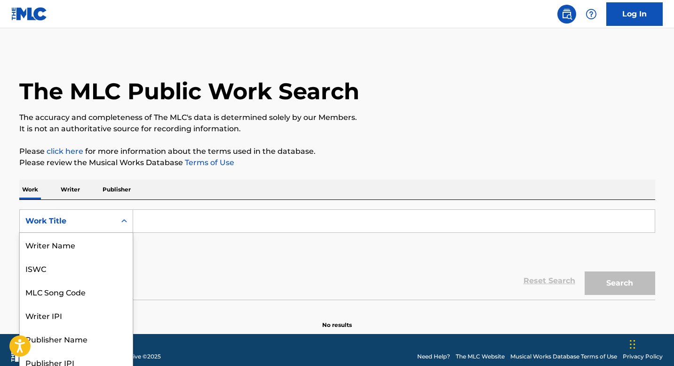
click at [101, 214] on div "Work Title" at bounding box center [68, 221] width 96 height 18
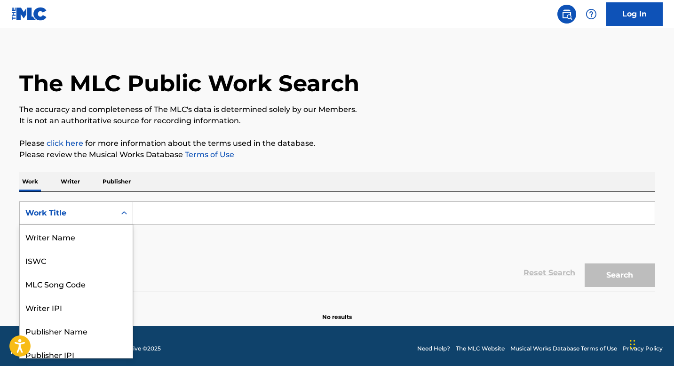
scroll to position [47, 0]
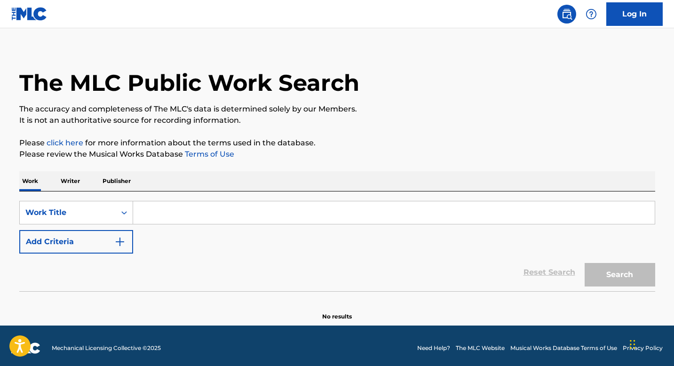
click at [217, 206] on input "Search Form" at bounding box center [394, 212] width 522 height 23
type input "Let Alone The One You Love"
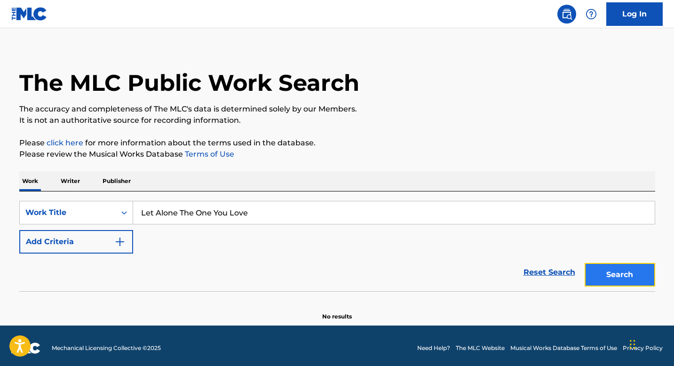
click at [616, 276] on button "Search" at bounding box center [620, 275] width 71 height 24
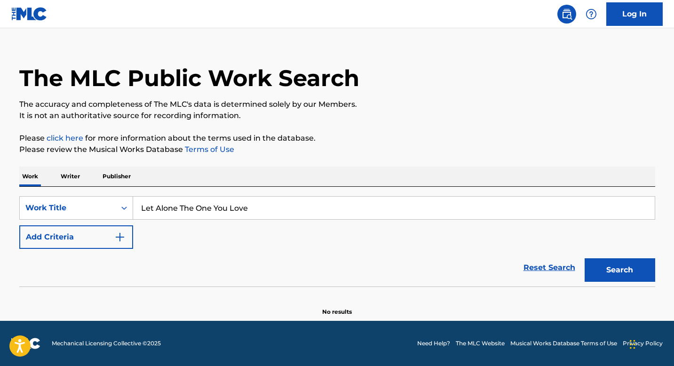
scroll to position [13, 0]
click at [606, 275] on button "Search" at bounding box center [620, 270] width 71 height 24
click at [538, 270] on link "Reset Search" at bounding box center [549, 267] width 61 height 21
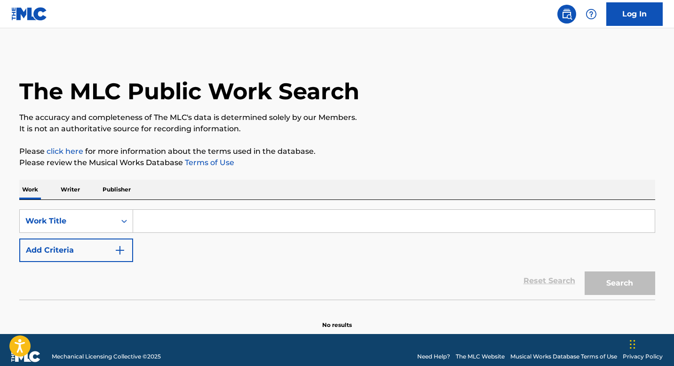
click at [278, 226] on input "Search Form" at bounding box center [394, 221] width 522 height 23
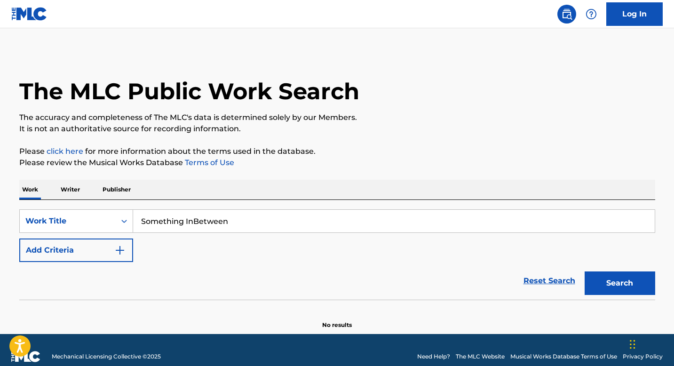
type input "Something InBetween"
click at [585, 272] on button "Search" at bounding box center [620, 284] width 71 height 24
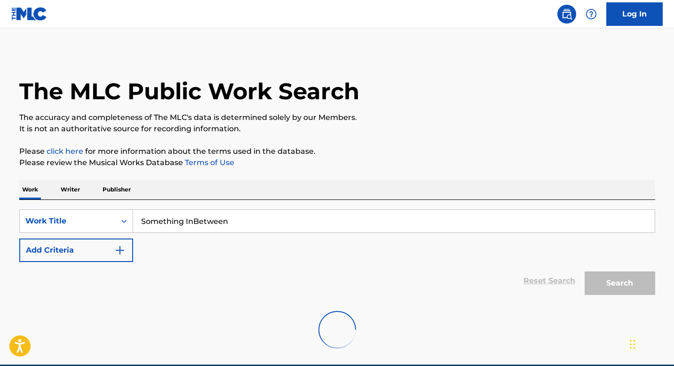
scroll to position [44, 0]
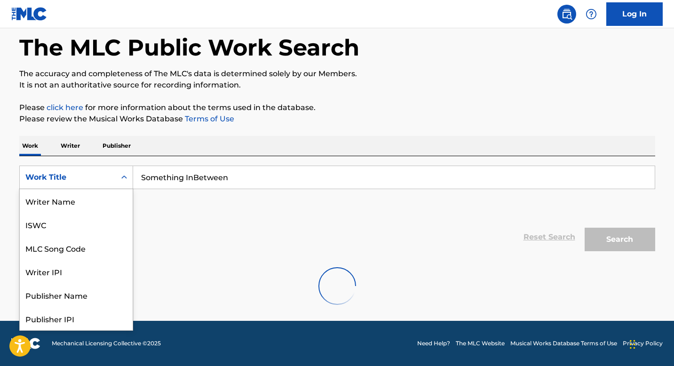
click at [117, 174] on div "Search Form" at bounding box center [124, 177] width 17 height 17
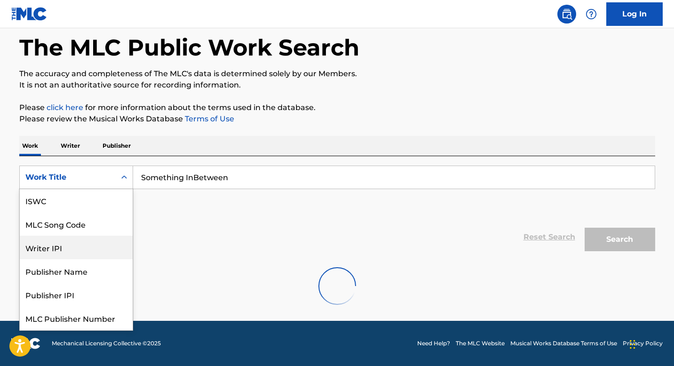
scroll to position [0, 0]
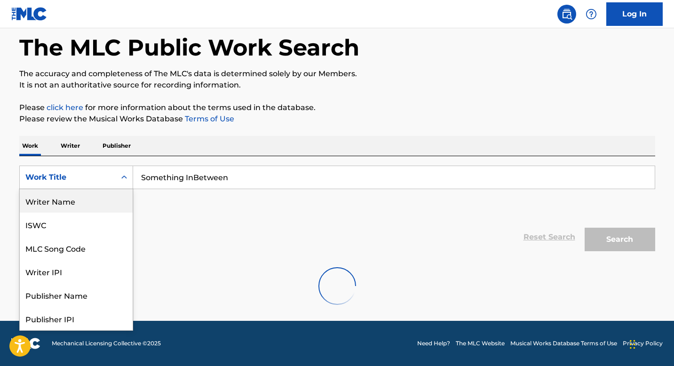
click at [69, 202] on div "Writer Name" at bounding box center [76, 201] width 113 height 24
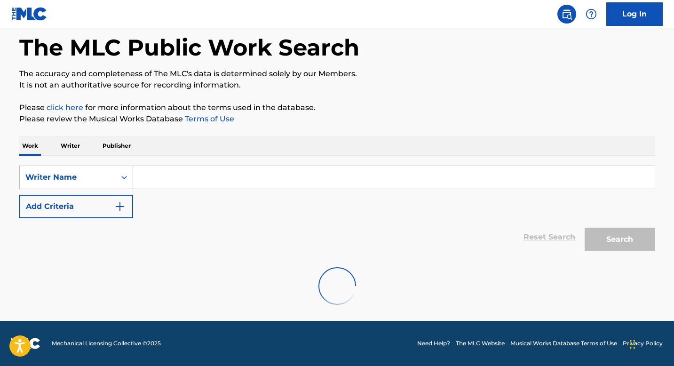
click at [204, 180] on input "Search Form" at bounding box center [394, 177] width 522 height 23
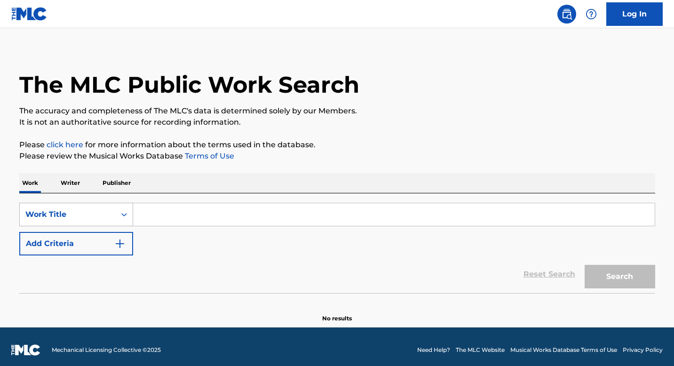
click at [111, 221] on div "Work Title" at bounding box center [68, 215] width 96 height 18
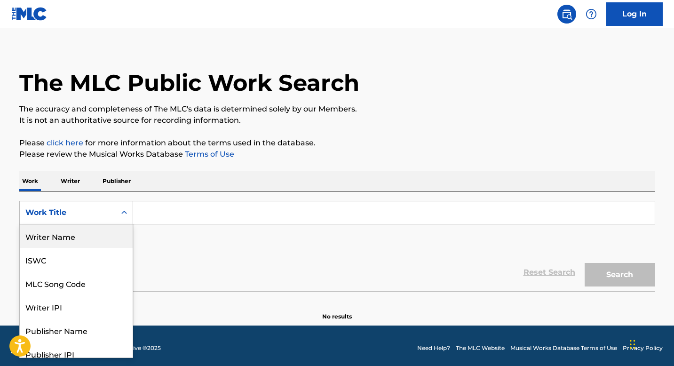
click at [82, 243] on div "Writer Name" at bounding box center [76, 237] width 113 height 24
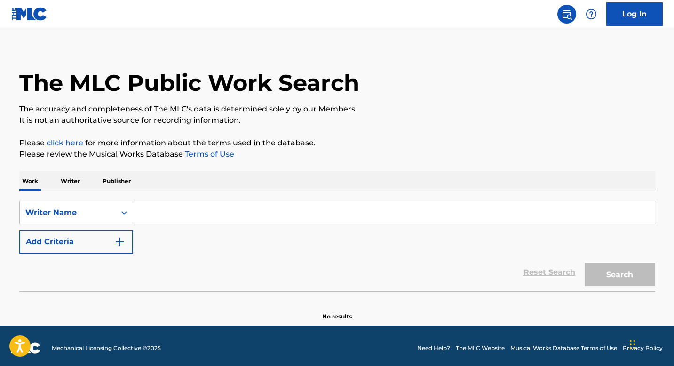
click at [174, 212] on input "Search Form" at bounding box center [394, 212] width 522 height 23
type input "[PERSON_NAME]"
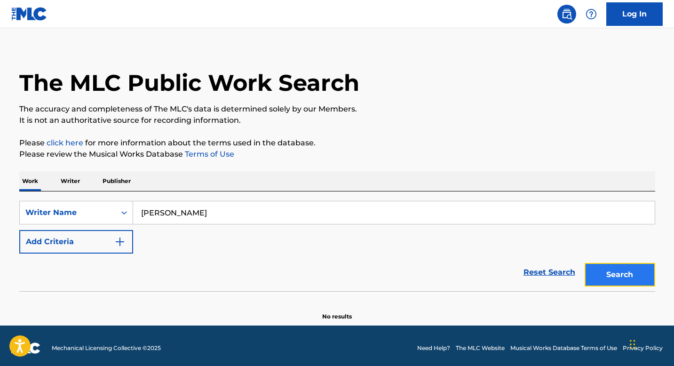
click at [617, 273] on button "Search" at bounding box center [620, 275] width 71 height 24
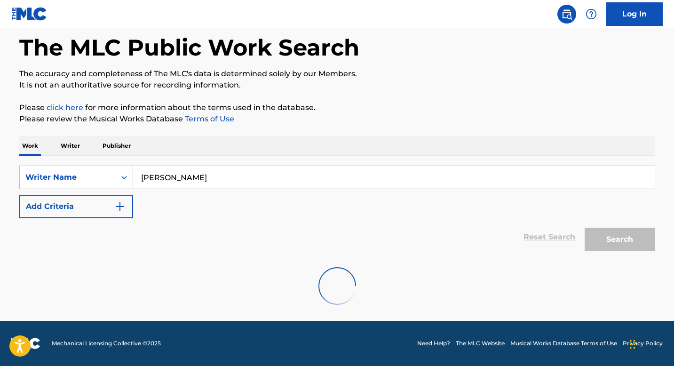
scroll to position [13, 0]
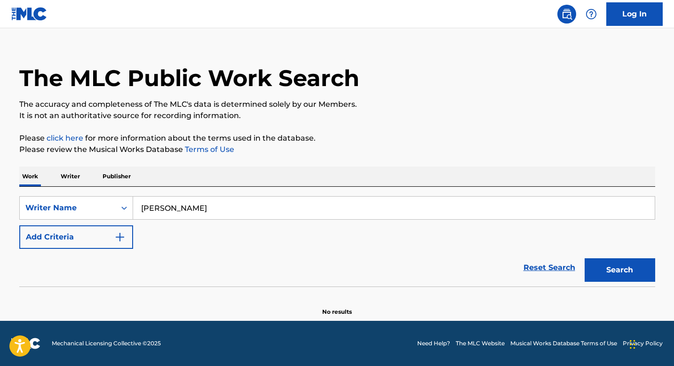
click at [74, 177] on p "Writer" at bounding box center [70, 177] width 25 height 20
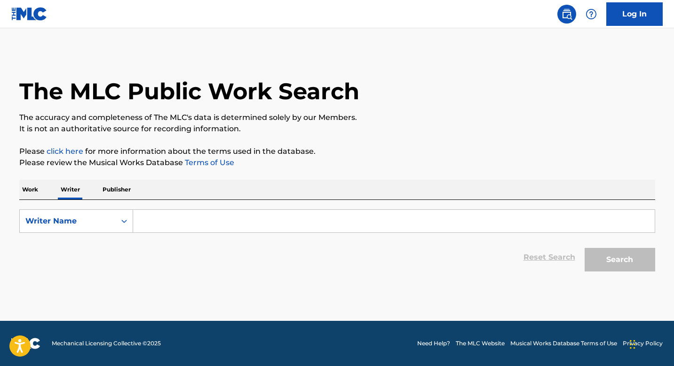
click at [271, 230] on input "Search Form" at bounding box center [394, 221] width 522 height 23
type input "[PERSON_NAME]"
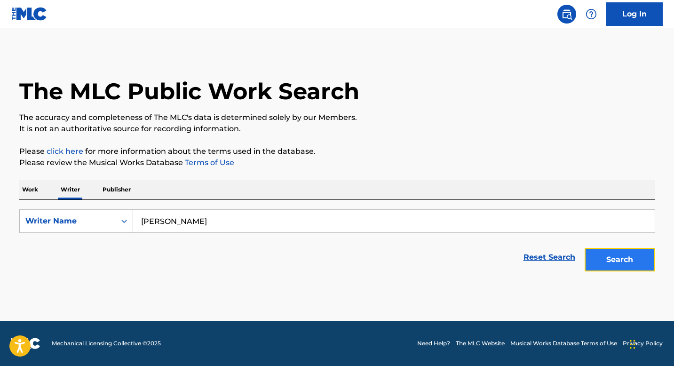
click at [604, 255] on button "Search" at bounding box center [620, 260] width 71 height 24
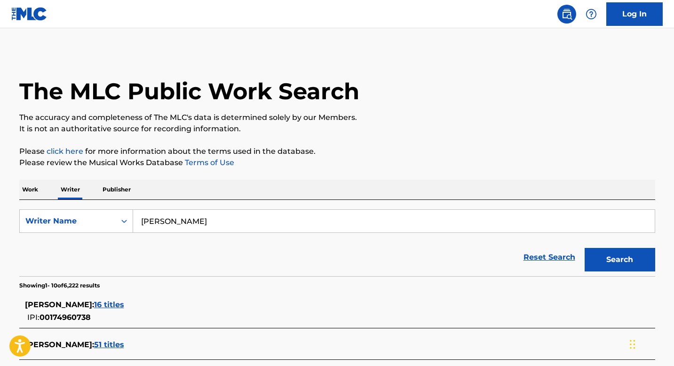
scroll to position [143, 0]
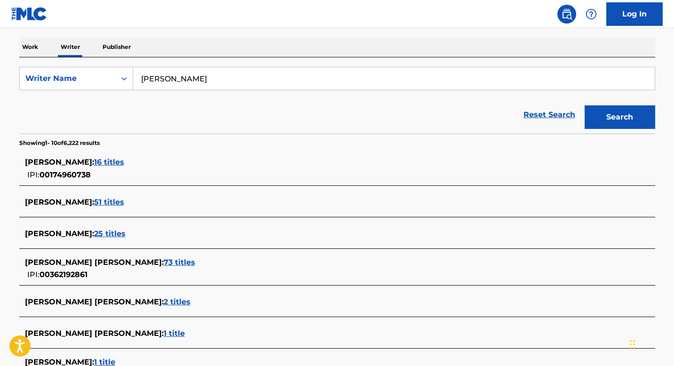
click at [164, 262] on span "73 titles" at bounding box center [180, 262] width 32 height 9
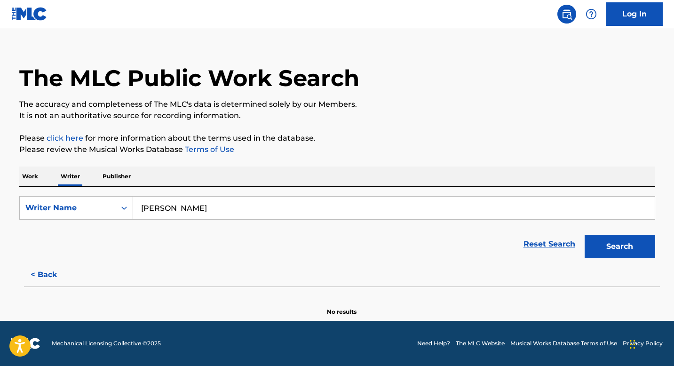
scroll to position [13, 0]
click at [196, 216] on input "[PERSON_NAME]" at bounding box center [394, 208] width 522 height 23
click at [585, 235] on button "Search" at bounding box center [620, 247] width 71 height 24
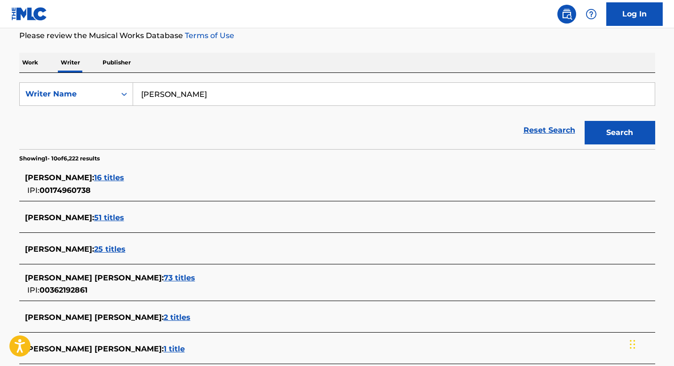
scroll to position [136, 0]
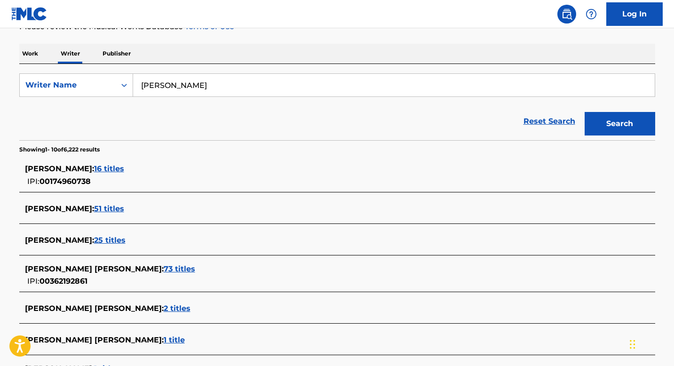
click at [67, 269] on span "OLIVIA LAURYN DEAN :" at bounding box center [94, 269] width 139 height 9
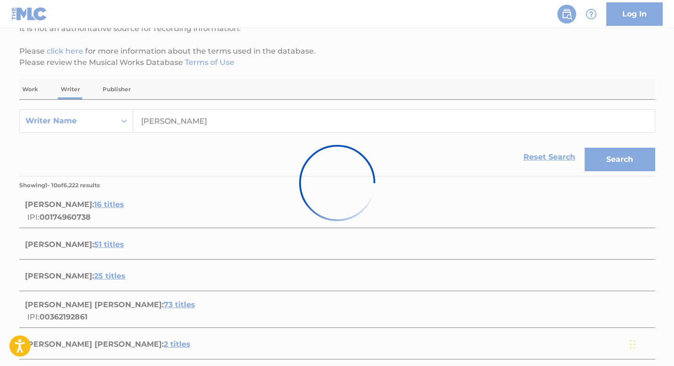
scroll to position [0, 0]
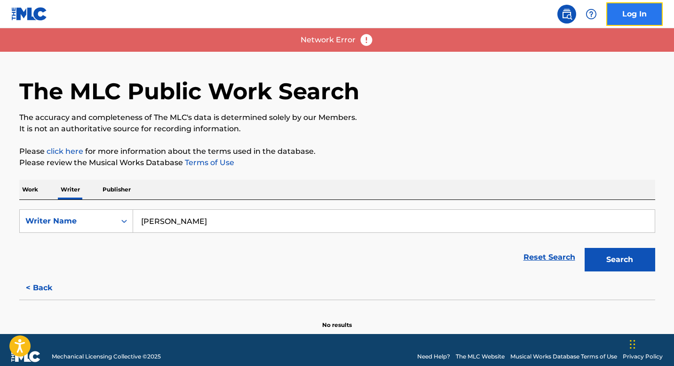
click at [632, 16] on link "Log In" at bounding box center [635, 14] width 56 height 24
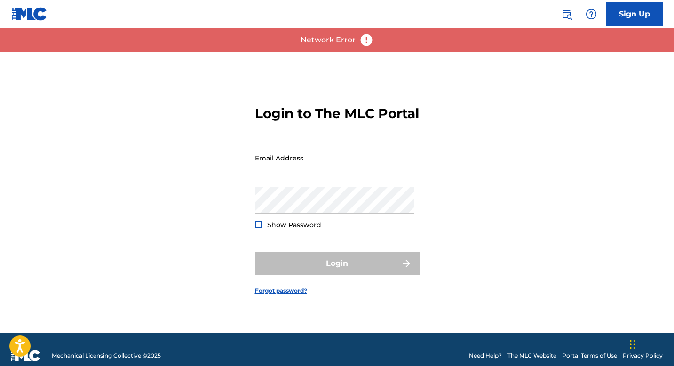
click at [321, 166] on input "Email Address" at bounding box center [334, 157] width 159 height 27
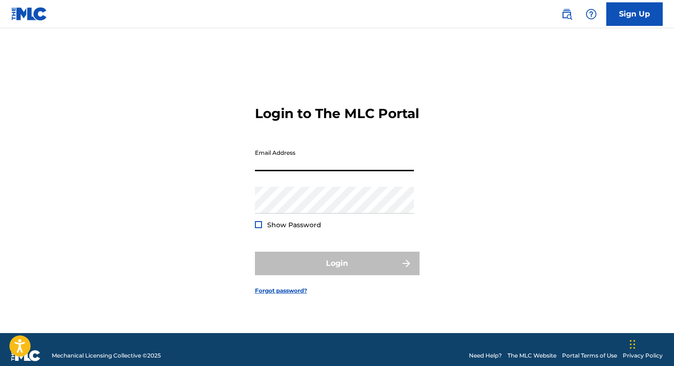
type input "[EMAIL_ADDRESS][DOMAIN_NAME]"
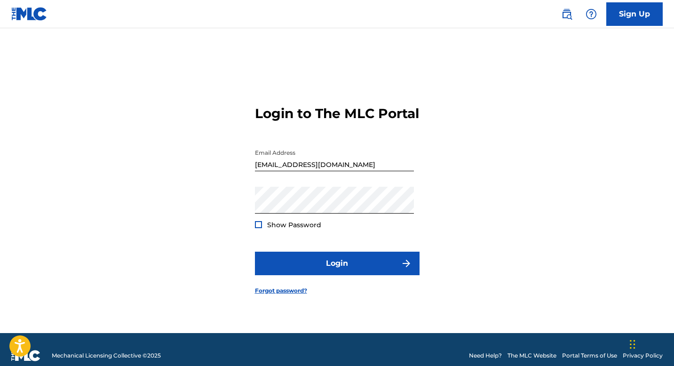
click at [265, 230] on div "Show Password" at bounding box center [288, 224] width 66 height 9
click at [259, 228] on div at bounding box center [258, 224] width 7 height 7
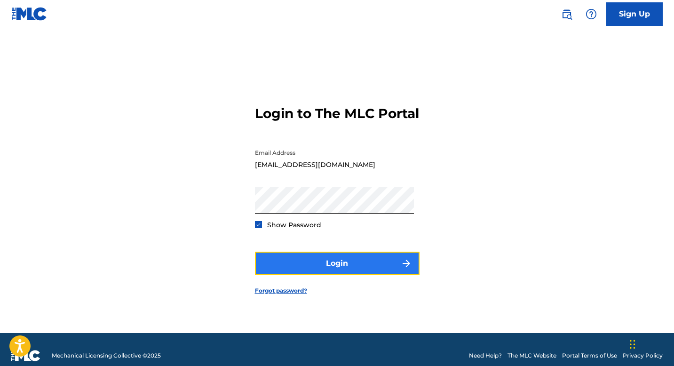
click at [322, 267] on button "Login" at bounding box center [337, 264] width 165 height 24
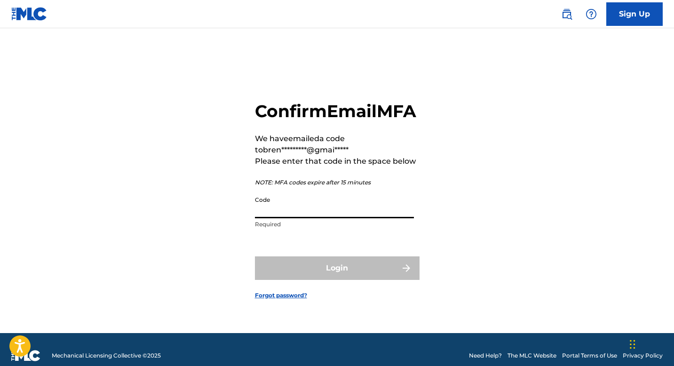
click at [353, 217] on input "Code" at bounding box center [334, 205] width 159 height 27
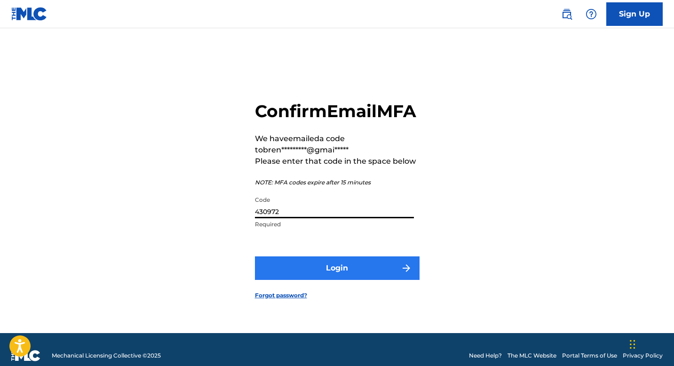
type input "430972"
click at [366, 277] on button "Login" at bounding box center [337, 269] width 165 height 24
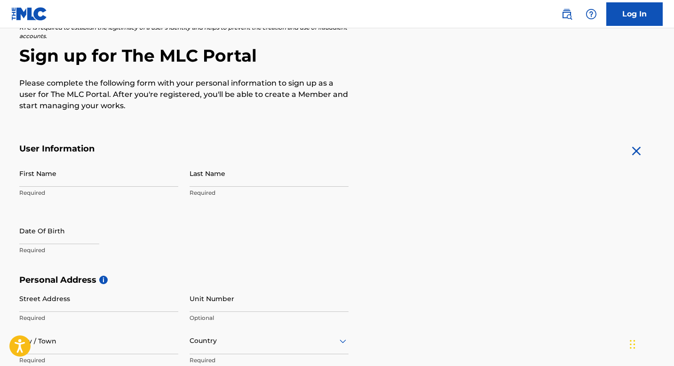
scroll to position [26, 0]
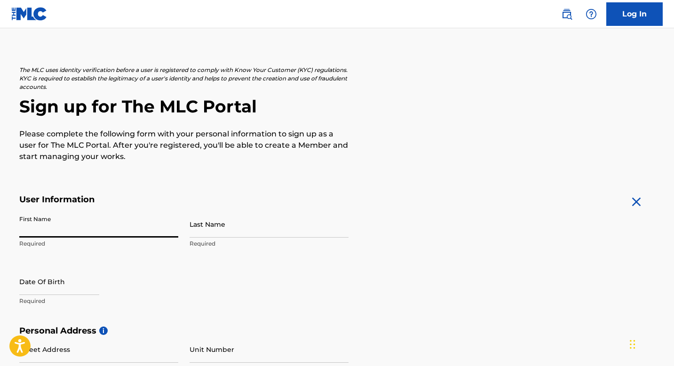
click at [116, 223] on input "First Name" at bounding box center [98, 224] width 159 height 27
type input "[PERSON_NAME]"
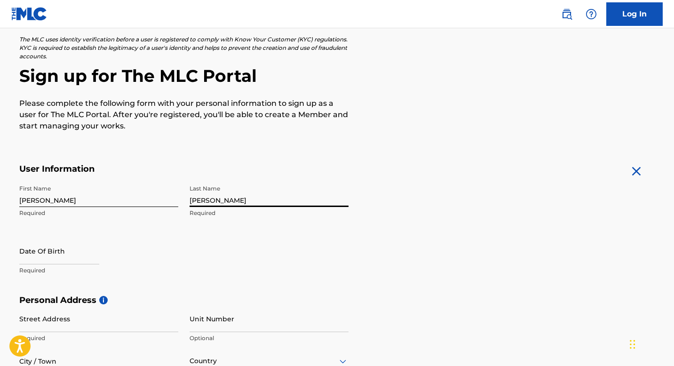
scroll to position [64, 0]
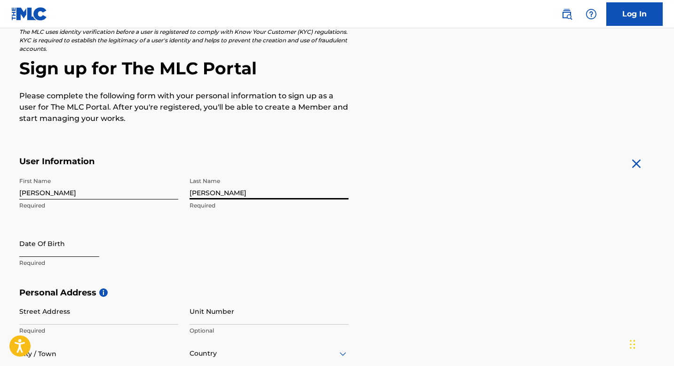
type input "[PERSON_NAME]"
select select "8"
select select "2025"
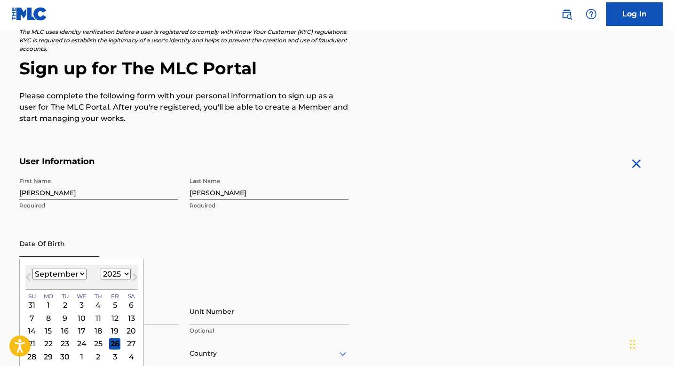
click at [72, 247] on input "text" at bounding box center [59, 243] width 80 height 27
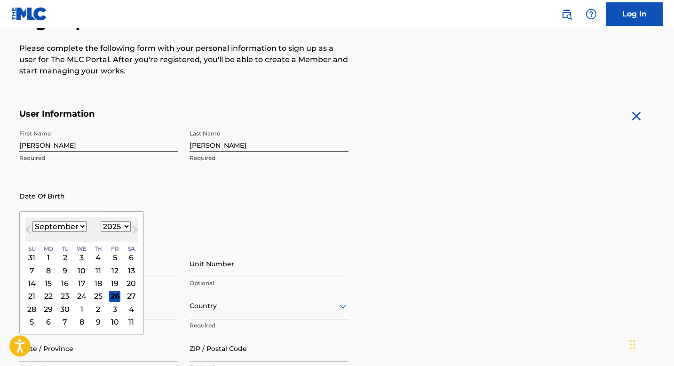
scroll to position [112, 0]
click at [71, 228] on select "January February March April May June July August September October November De…" at bounding box center [59, 226] width 54 height 11
select select "11"
click at [32, 221] on select "January February March April May June July August September October November De…" at bounding box center [59, 226] width 54 height 11
click at [67, 283] on div "16" at bounding box center [64, 282] width 11 height 11
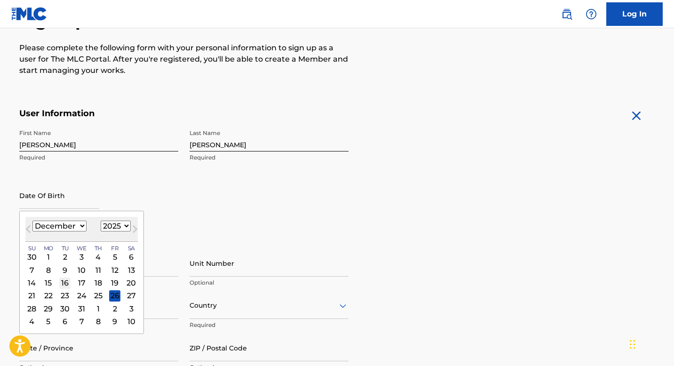
type input "[DATE]"
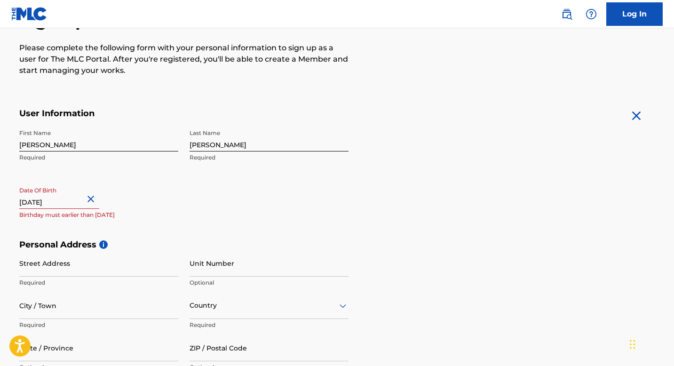
click at [75, 201] on input "[DATE]" at bounding box center [59, 195] width 80 height 27
select select "11"
select select "2025"
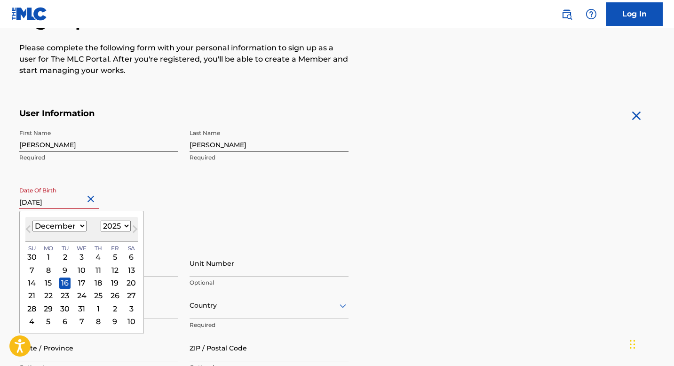
click at [80, 201] on input "[DATE]" at bounding box center [59, 195] width 80 height 27
type input "[DATE]"
select select "2004"
type input "December 16 2004"
click at [140, 185] on div "Date Of Birth December 16 2004 December 2004 Previous Month Next Month December…" at bounding box center [98, 203] width 159 height 42
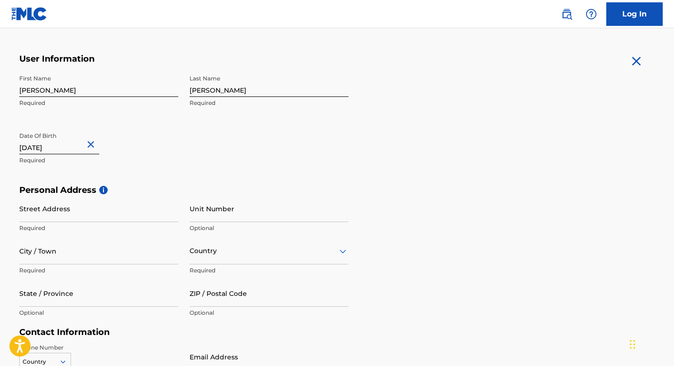
scroll to position [168, 0]
click at [112, 213] on input "Street Address" at bounding box center [98, 208] width 159 height 27
type input "628 South Atlantic Avenue"
type input "Virginia Beach"
type input "United States"
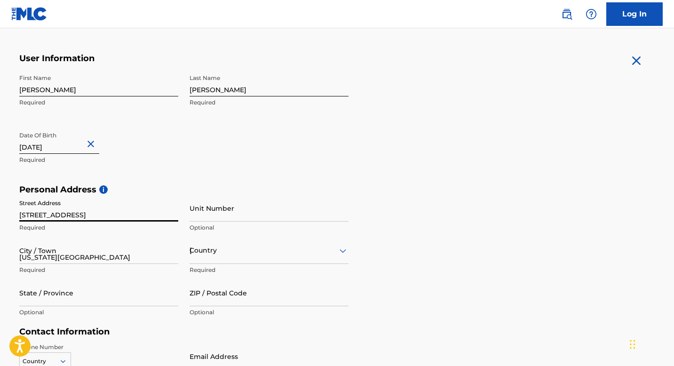
type input "VA"
type input "23451"
type input "757"
type input "9855586"
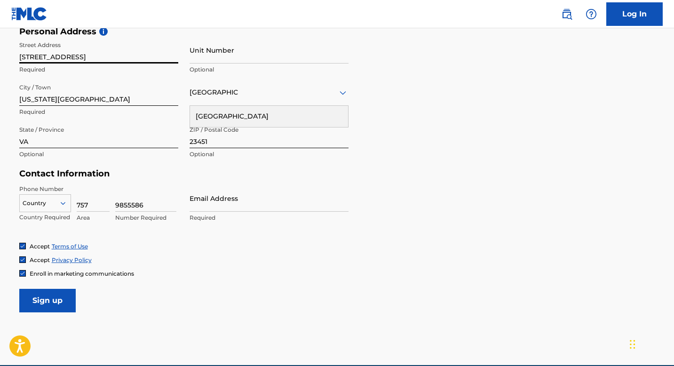
scroll to position [326, 0]
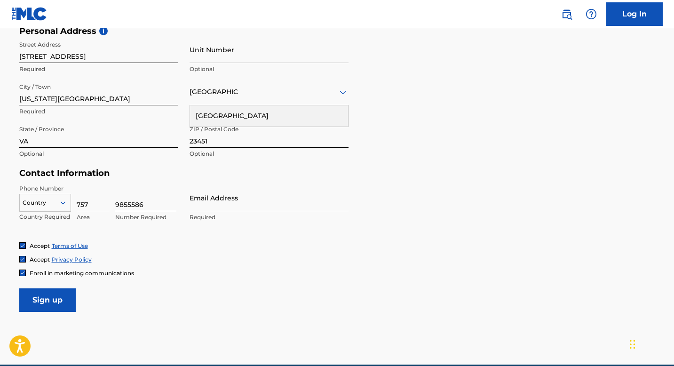
click at [154, 204] on input "9855586" at bounding box center [145, 198] width 61 height 27
click at [223, 202] on input "Email Address" at bounding box center [269, 198] width 159 height 27
click at [250, 203] on input "brennanwstacy04@gmail.com" at bounding box center [269, 198] width 159 height 27
type input "[EMAIL_ADDRESS][DOMAIN_NAME]"
click at [113, 239] on div "Phone Number Country Country Required 757 Area 9855586 Number Required Email Ad…" at bounding box center [183, 213] width 329 height 57
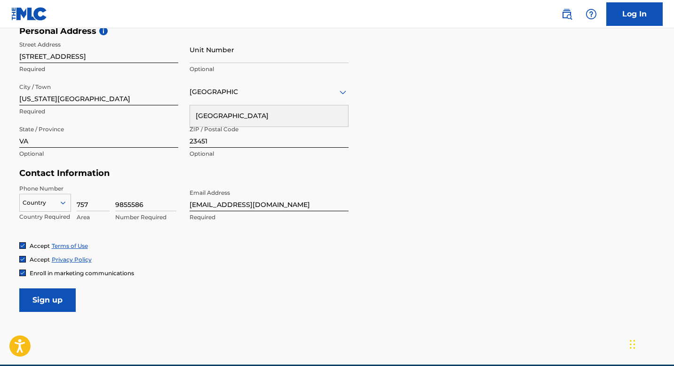
click at [20, 273] on img at bounding box center [23, 273] width 6 height 6
click at [45, 291] on input "Sign up" at bounding box center [47, 301] width 56 height 24
click at [57, 203] on div at bounding box center [45, 203] width 51 height 10
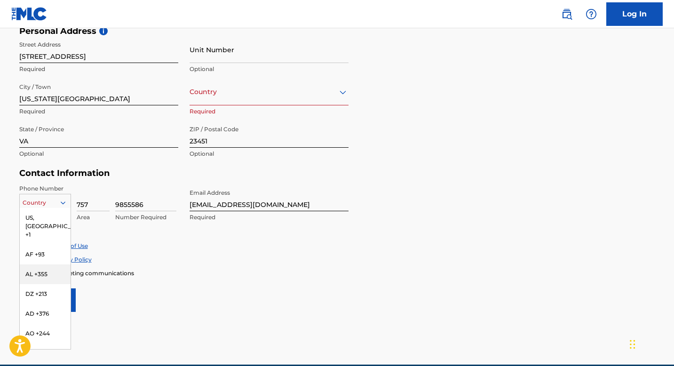
click at [8, 242] on div "The MLC uses identity verification before a user is registered to comply with K…" at bounding box center [337, 39] width 659 height 546
click at [59, 201] on icon at bounding box center [63, 203] width 8 height 8
type input "+"
type input "1"
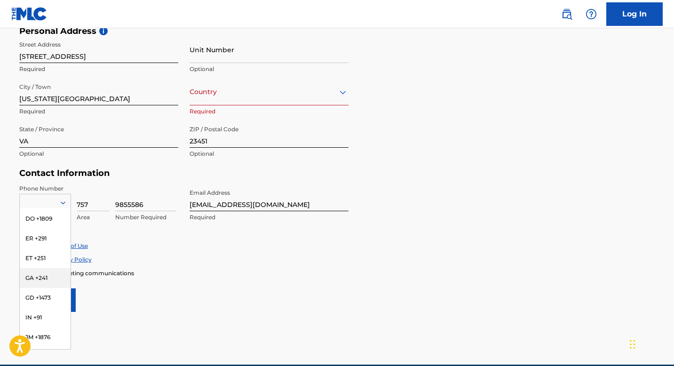
scroll to position [1756, 0]
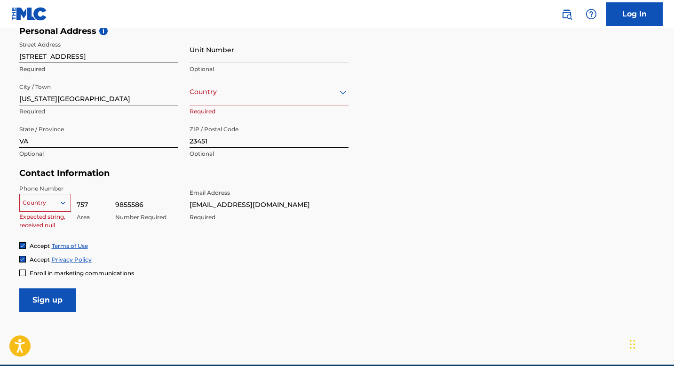
click at [36, 204] on div at bounding box center [45, 203] width 51 height 10
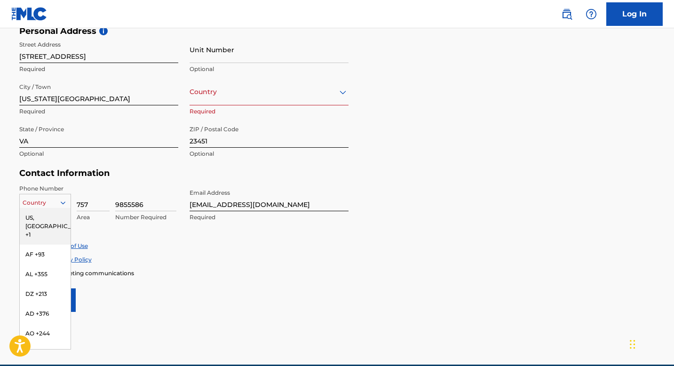
type input "U"
click at [39, 221] on div "US, CA +1" at bounding box center [45, 226] width 51 height 37
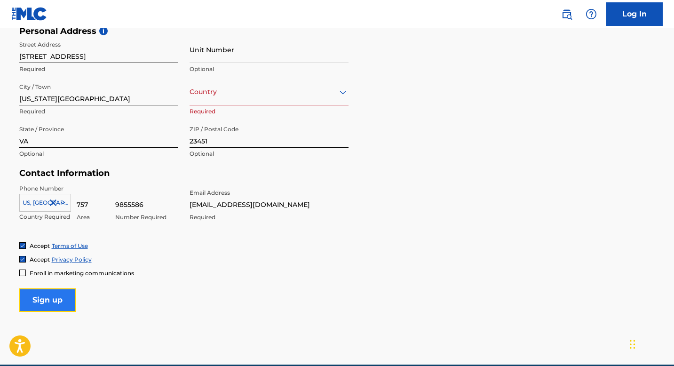
click at [51, 297] on input "Sign up" at bounding box center [47, 301] width 56 height 24
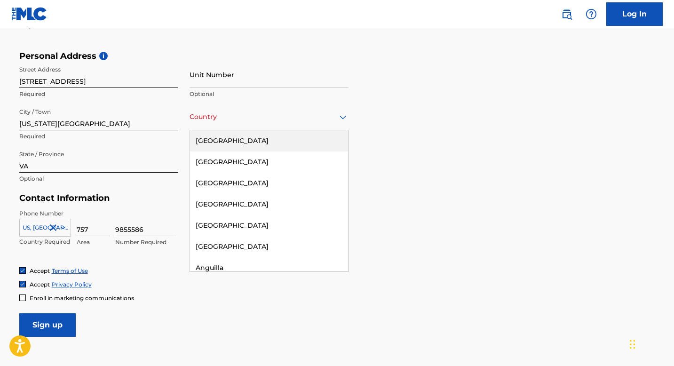
click at [230, 124] on div "Country" at bounding box center [269, 117] width 159 height 27
click at [395, 140] on div "Personal Address i Street Address 628 South Atlantic Avenue Required Unit Numbe…" at bounding box center [337, 122] width 636 height 143
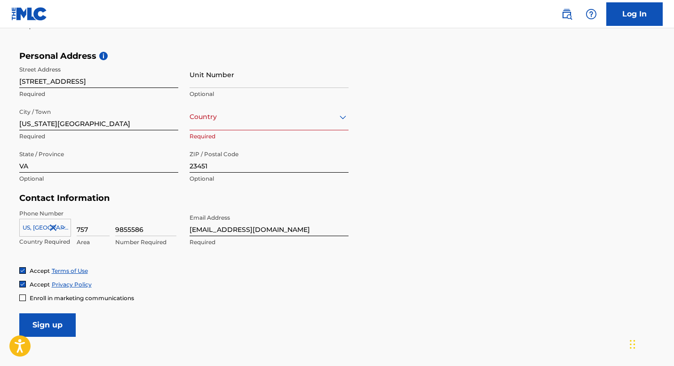
click at [256, 122] on div "Country" at bounding box center [269, 117] width 159 height 27
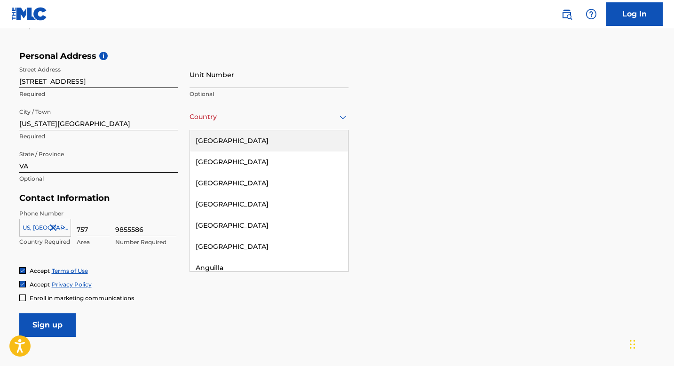
click at [310, 143] on div "United States" at bounding box center [269, 140] width 158 height 21
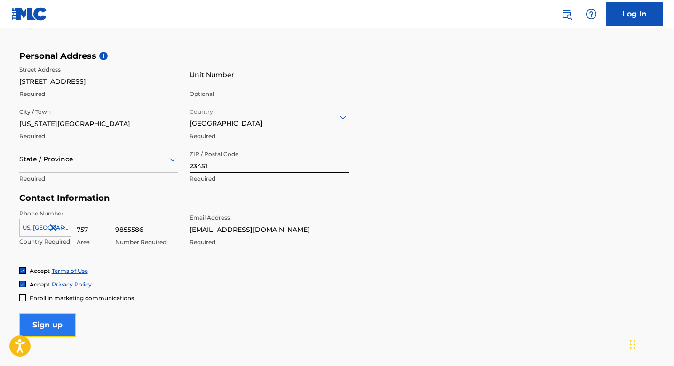
click at [45, 325] on input "Sign up" at bounding box center [47, 325] width 56 height 24
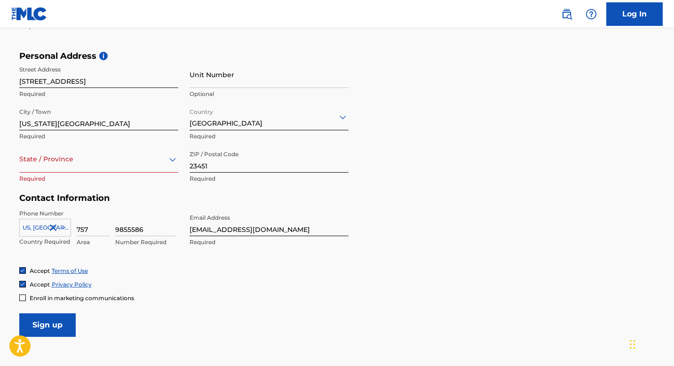
click at [133, 160] on div at bounding box center [98, 159] width 159 height 12
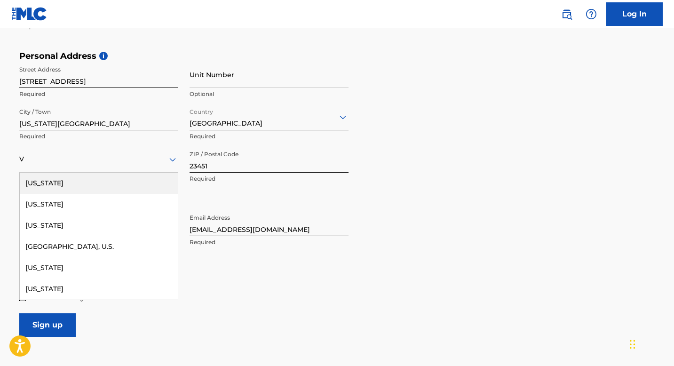
type input "Vi"
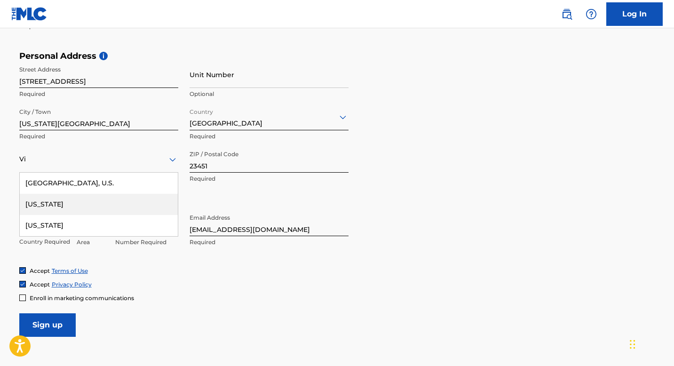
click at [109, 201] on div "Virginia" at bounding box center [99, 204] width 158 height 21
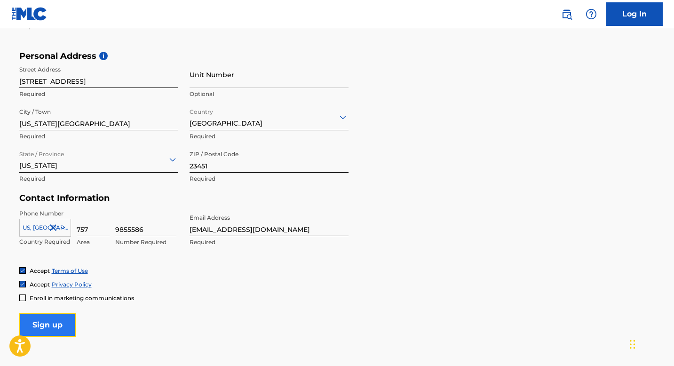
click at [60, 319] on input "Sign up" at bounding box center [47, 325] width 56 height 24
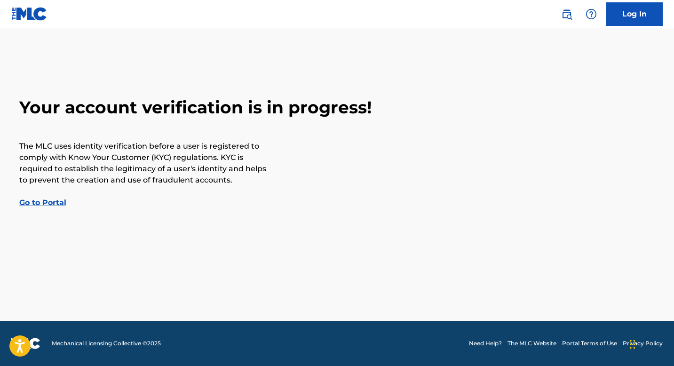
click at [56, 205] on link "Go to Portal" at bounding box center [42, 202] width 47 height 9
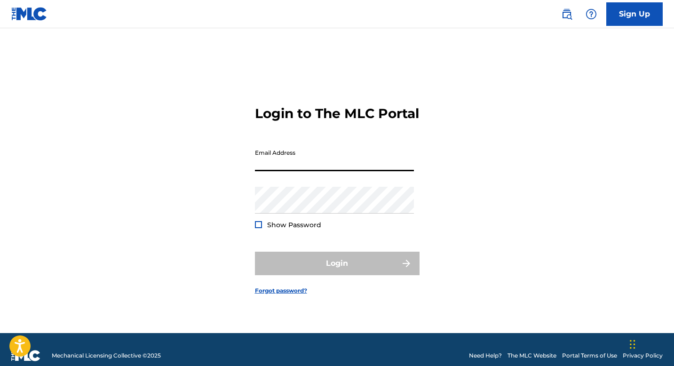
click at [289, 160] on input "Email Address" at bounding box center [334, 157] width 159 height 27
type input "[EMAIL_ADDRESS][DOMAIN_NAME]"
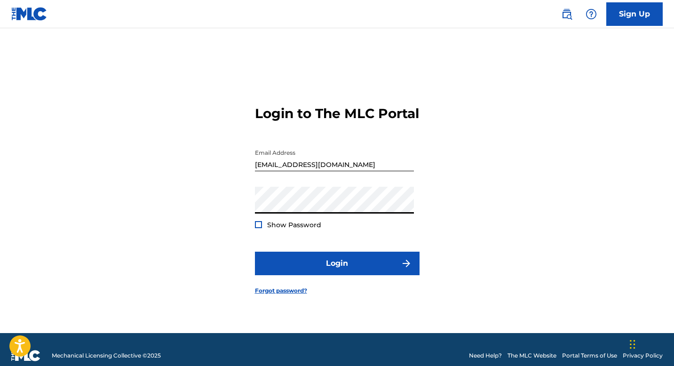
click at [265, 230] on div "Show Password" at bounding box center [288, 224] width 66 height 9
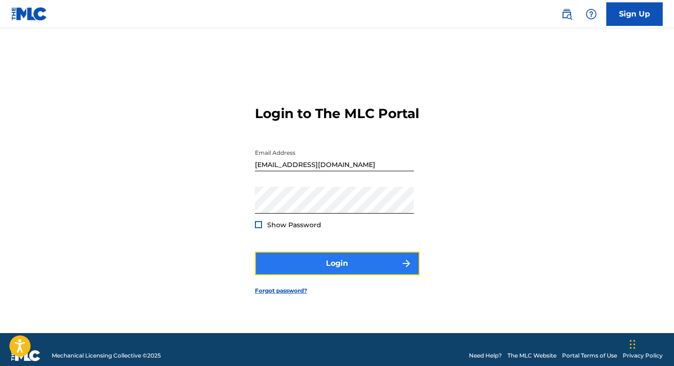
click at [297, 260] on button "Login" at bounding box center [337, 264] width 165 height 24
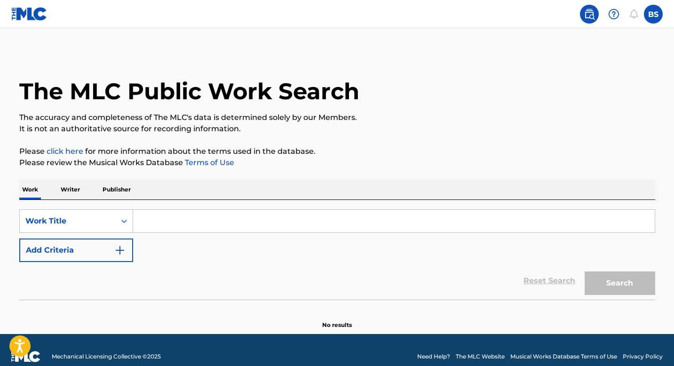
scroll to position [13, 0]
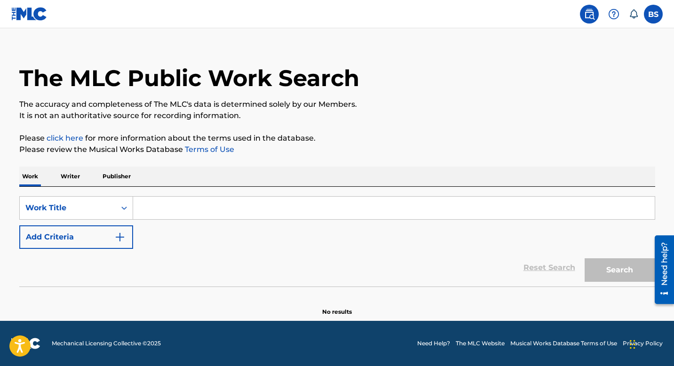
click at [196, 207] on input "Search Form" at bounding box center [394, 208] width 522 height 23
type input "T"
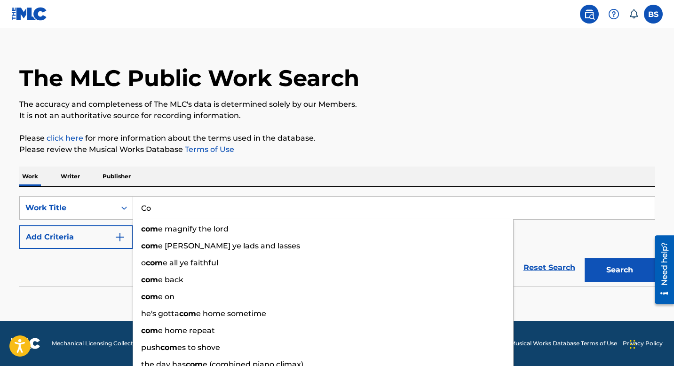
type input "C"
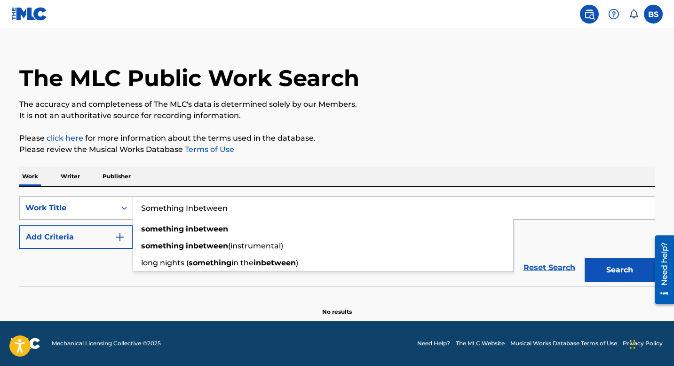
type input "Something Inbetween"
click at [585, 258] on button "Search" at bounding box center [620, 270] width 71 height 24
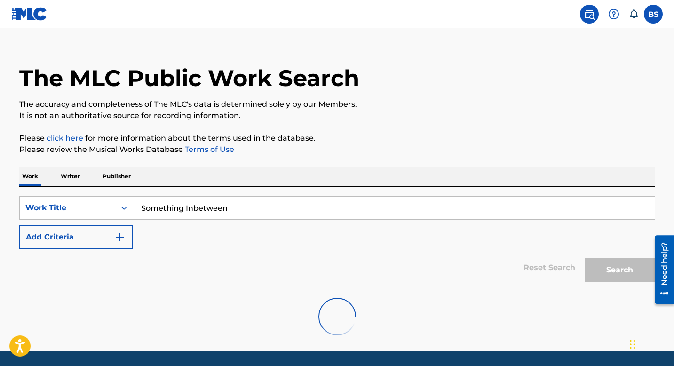
scroll to position [44, 0]
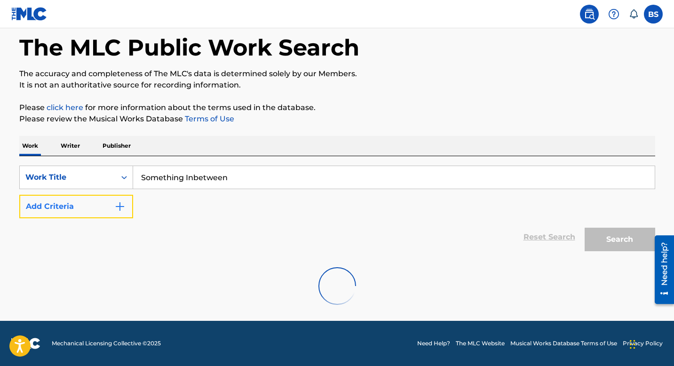
click at [115, 209] on img "Search Form" at bounding box center [119, 206] width 11 height 11
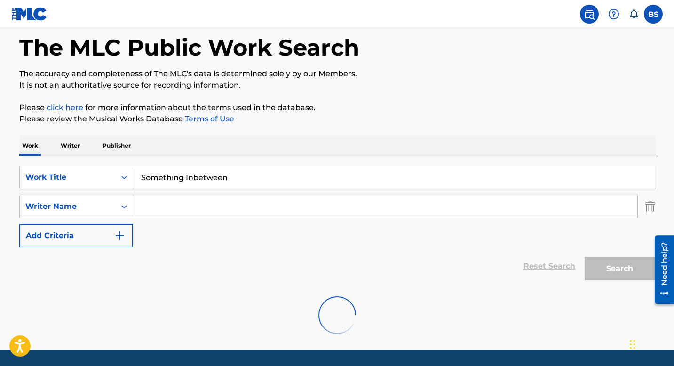
click at [178, 201] on input "Search Form" at bounding box center [385, 206] width 505 height 23
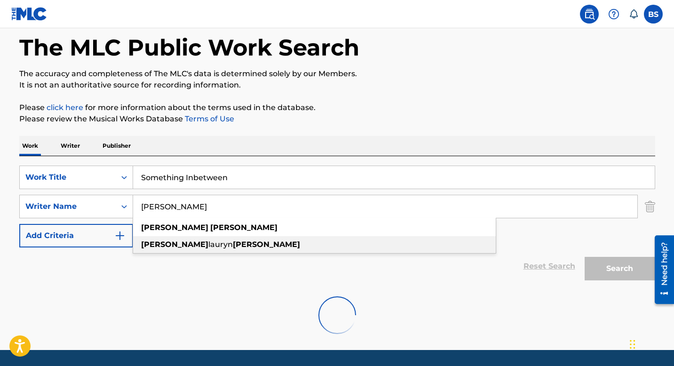
click at [233, 242] on strong "[PERSON_NAME]" at bounding box center [266, 244] width 67 height 9
type input "[PERSON_NAME] [PERSON_NAME]"
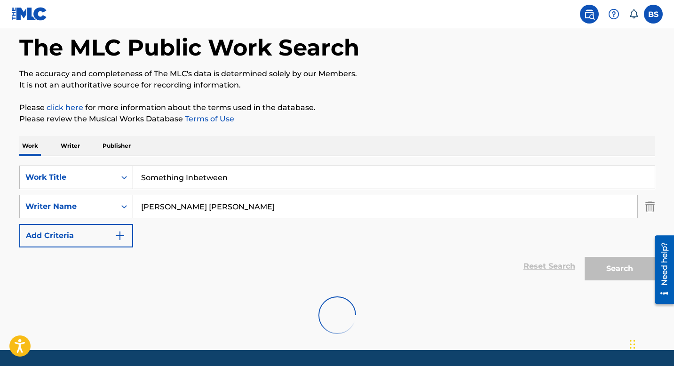
scroll to position [73, 0]
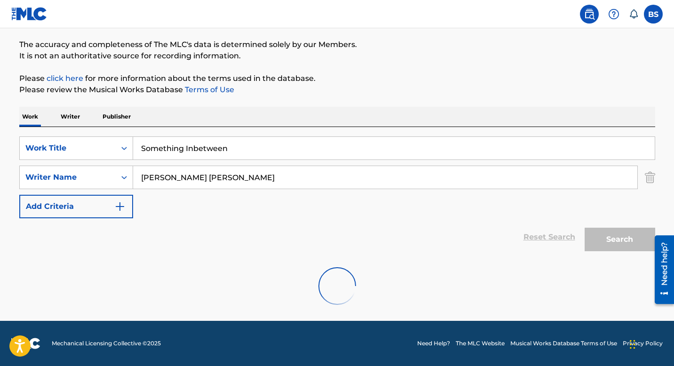
click at [274, 145] on input "Something Inbetween" at bounding box center [394, 148] width 522 height 23
click at [83, 247] on div "Reset Search Search" at bounding box center [337, 237] width 636 height 38
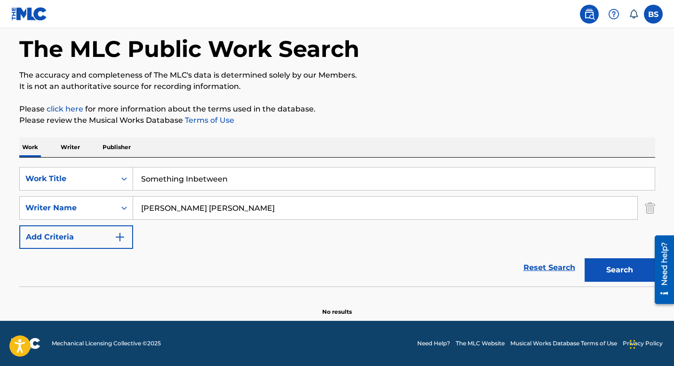
scroll to position [42, 0]
click at [608, 273] on button "Search" at bounding box center [620, 270] width 71 height 24
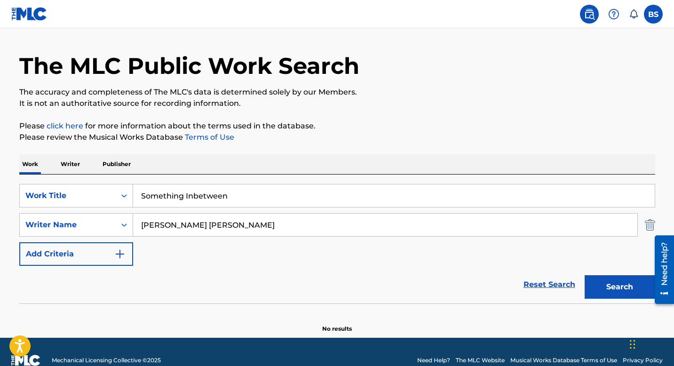
click at [648, 220] on img "Search Form" at bounding box center [650, 225] width 10 height 24
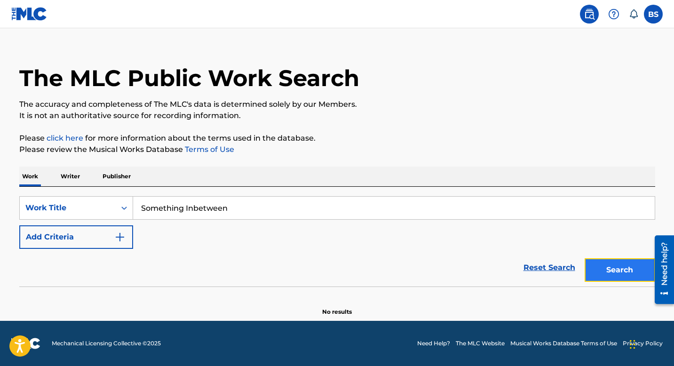
click at [615, 275] on button "Search" at bounding box center [620, 270] width 71 height 24
click at [618, 289] on section at bounding box center [337, 289] width 636 height 5
click at [618, 270] on button "Search" at bounding box center [620, 270] width 71 height 24
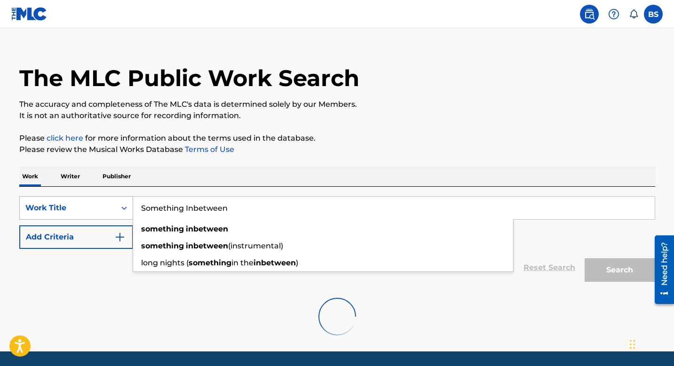
drag, startPoint x: 329, startPoint y: 204, endPoint x: 84, endPoint y: 198, distance: 245.8
click at [80, 200] on div "SearchWithCriteria1cb5609d-79b0-4291-9feb-217f612829a4 Work Title Something Inb…" at bounding box center [337, 208] width 636 height 24
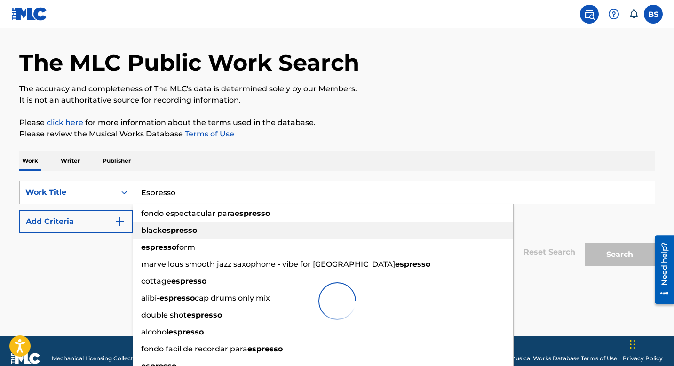
scroll to position [44, 0]
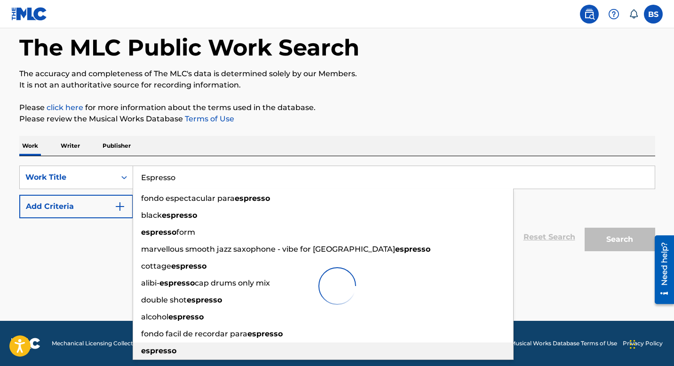
click at [181, 352] on div "espresso" at bounding box center [323, 351] width 380 height 17
type input "espresso"
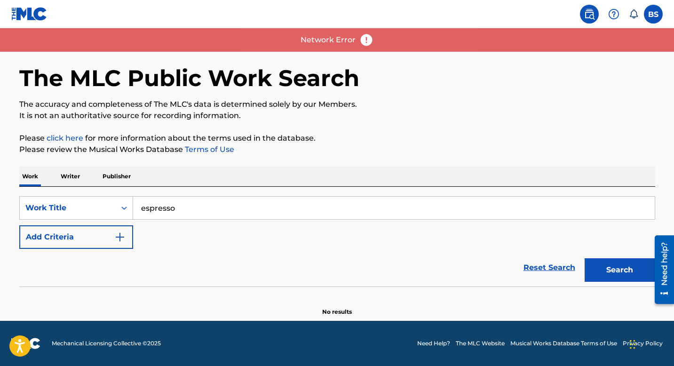
scroll to position [13, 0]
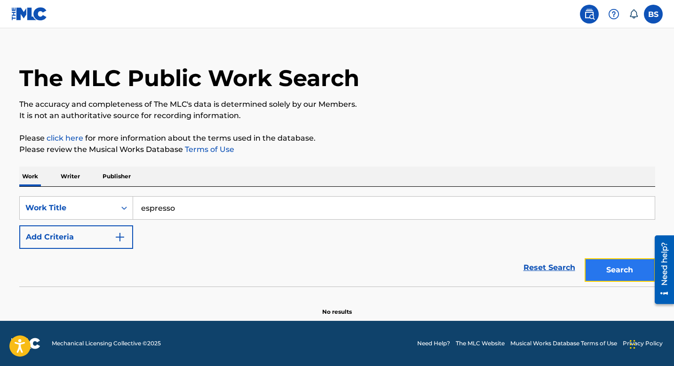
click at [599, 280] on button "Search" at bounding box center [620, 270] width 71 height 24
click at [632, 272] on button "Search" at bounding box center [620, 270] width 71 height 24
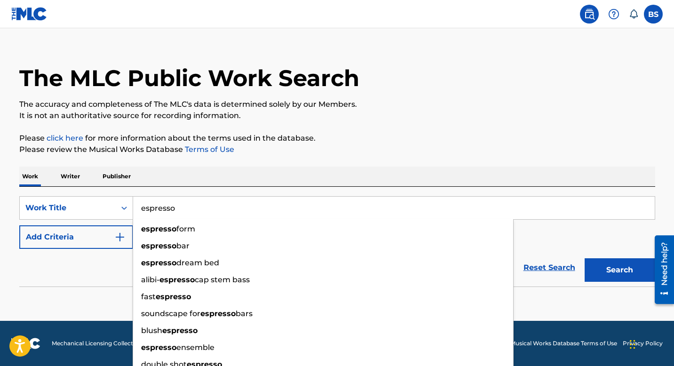
drag, startPoint x: 322, startPoint y: 204, endPoint x: 52, endPoint y: 184, distance: 270.9
click at [52, 184] on div "Work Writer Publisher SearchWithCriteria1cb5609d-79b0-4291-9feb-217f612829a4 Wo…" at bounding box center [337, 242] width 636 height 150
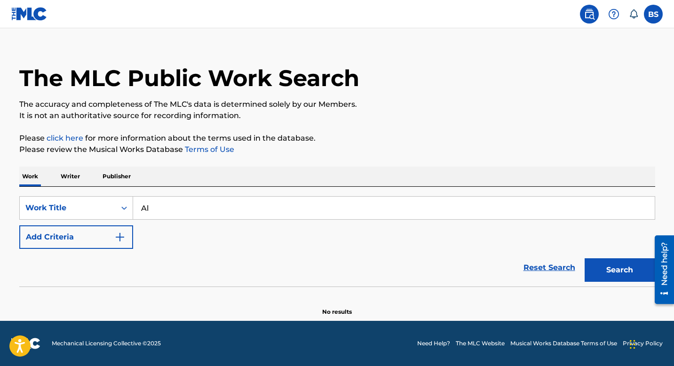
type input "A"
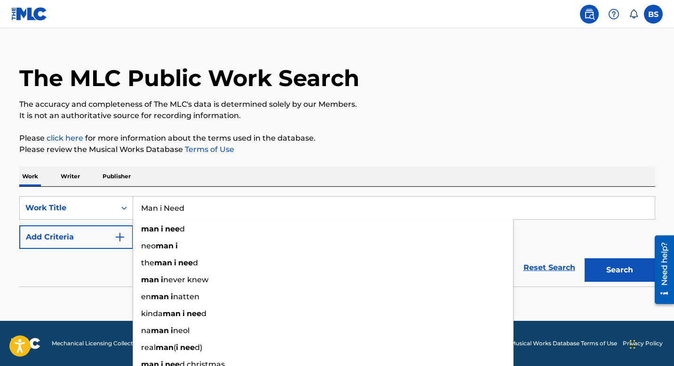
type input "Man i Need"
click at [585, 258] on button "Search" at bounding box center [620, 270] width 71 height 24
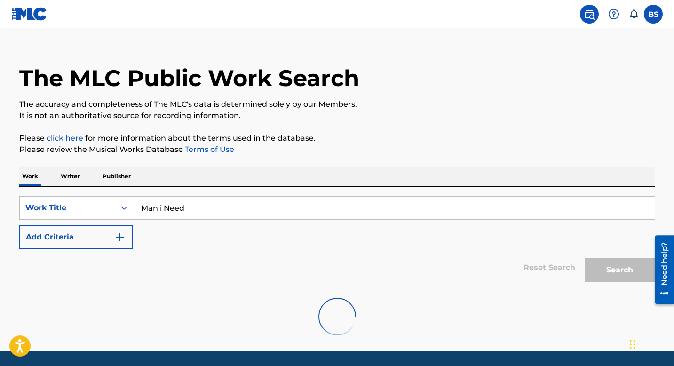
click at [75, 173] on p "Writer" at bounding box center [70, 177] width 25 height 20
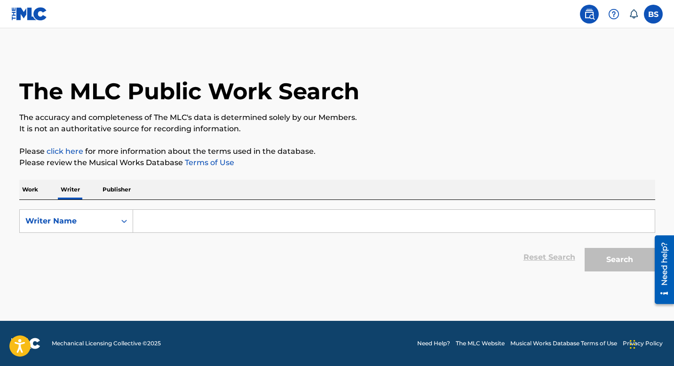
click at [144, 218] on input "Search Form" at bounding box center [394, 221] width 522 height 23
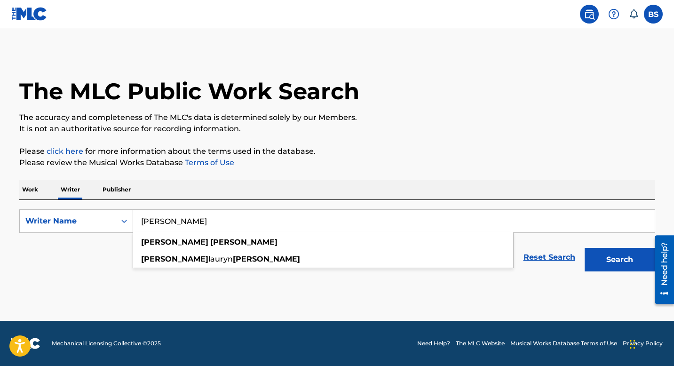
type input "[PERSON_NAME]"
click at [585, 248] on button "Search" at bounding box center [620, 260] width 71 height 24
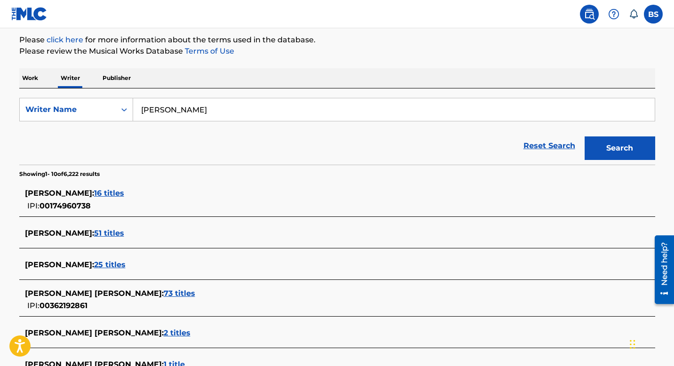
scroll to position [146, 0]
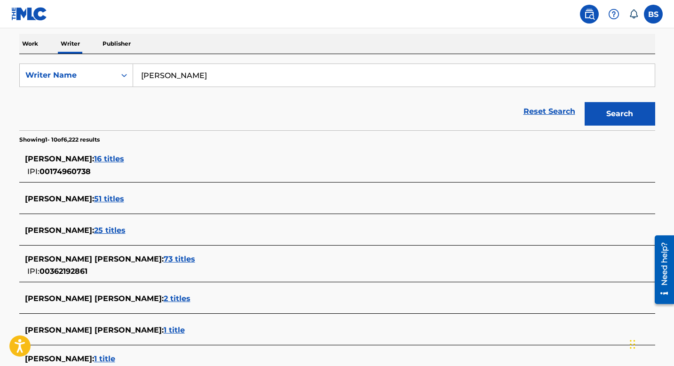
click at [164, 259] on span "73 titles" at bounding box center [180, 259] width 32 height 9
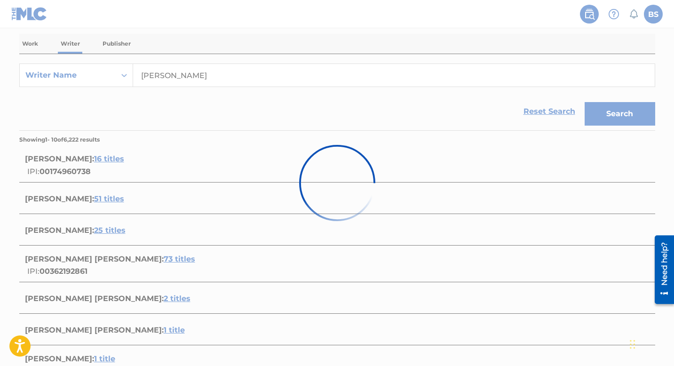
scroll to position [13, 0]
